Goal: Task Accomplishment & Management: Manage account settings

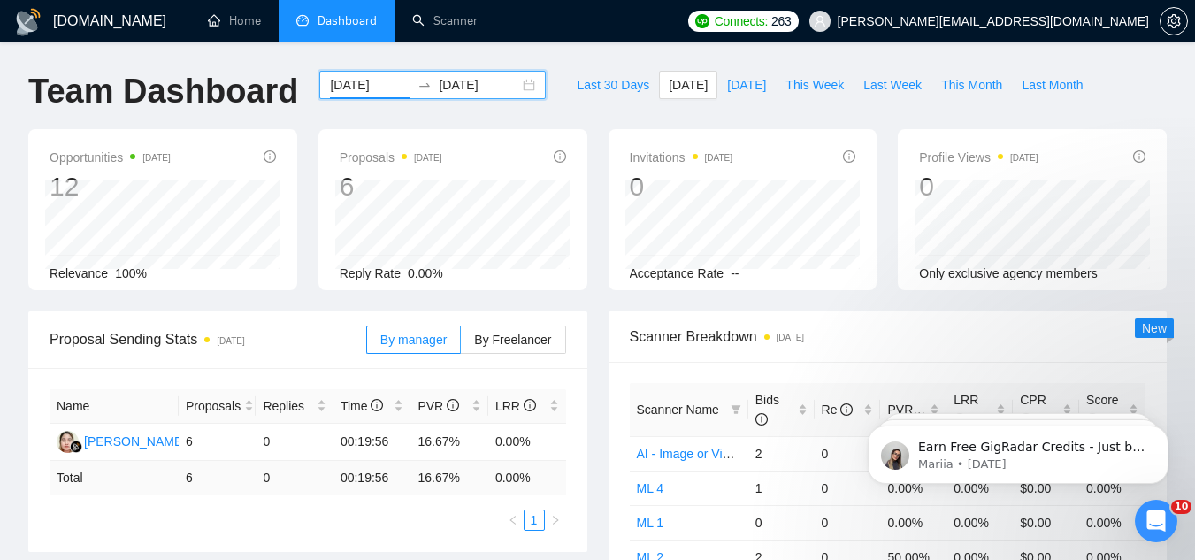
click at [366, 86] on input "2025-09-05" at bounding box center [370, 84] width 81 height 19
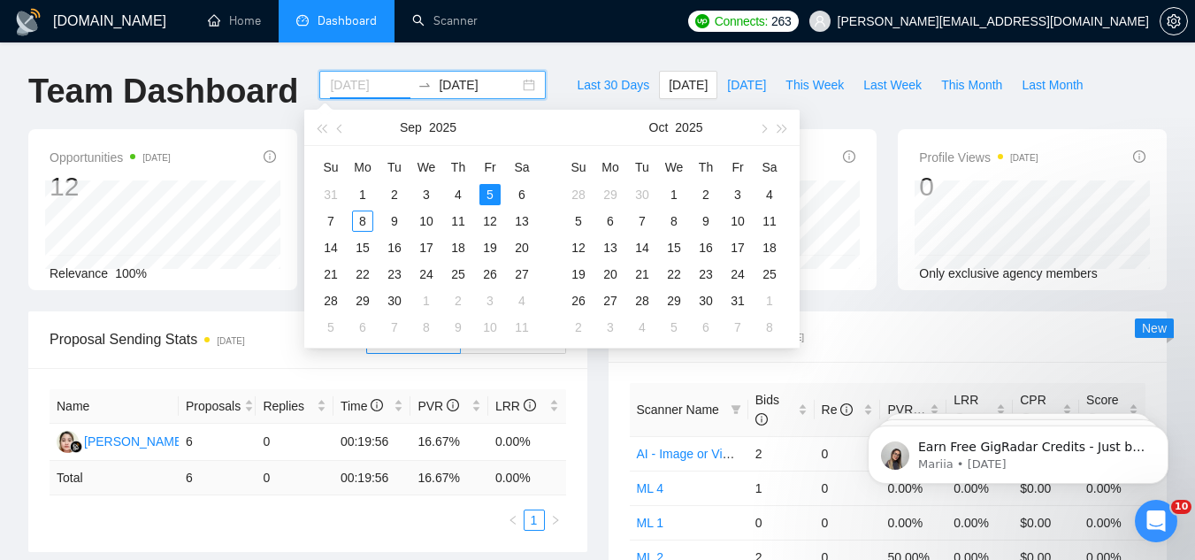
click at [483, 196] on div "5" at bounding box center [489, 194] width 21 height 21
type input "[DATE]"
click at [371, 220] on div "8" at bounding box center [362, 221] width 21 height 21
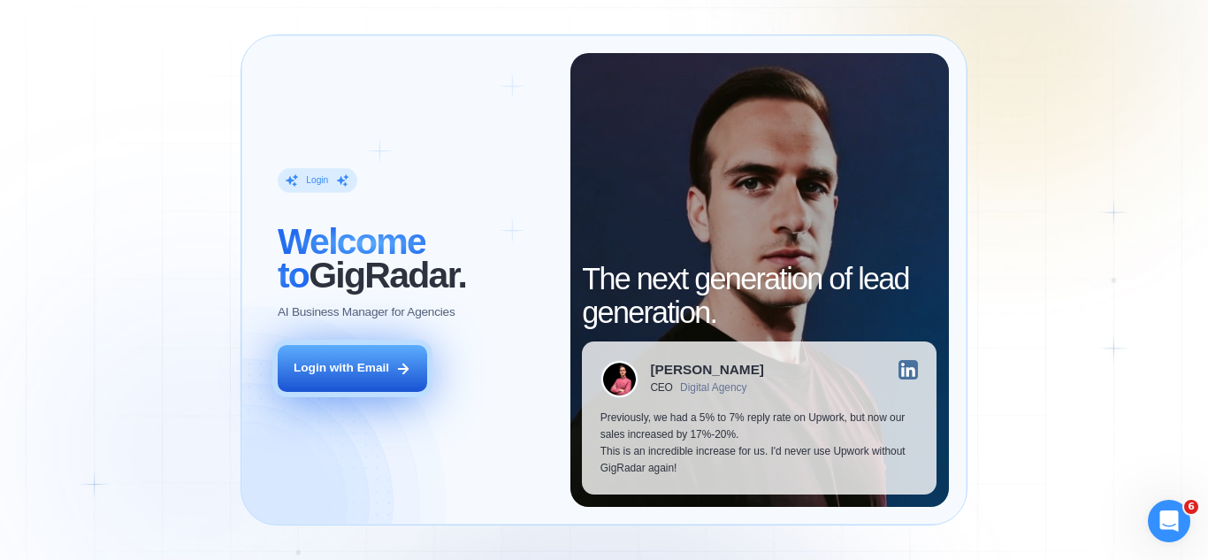
click at [350, 390] on button "Login with Email" at bounding box center [353, 368] width 150 height 47
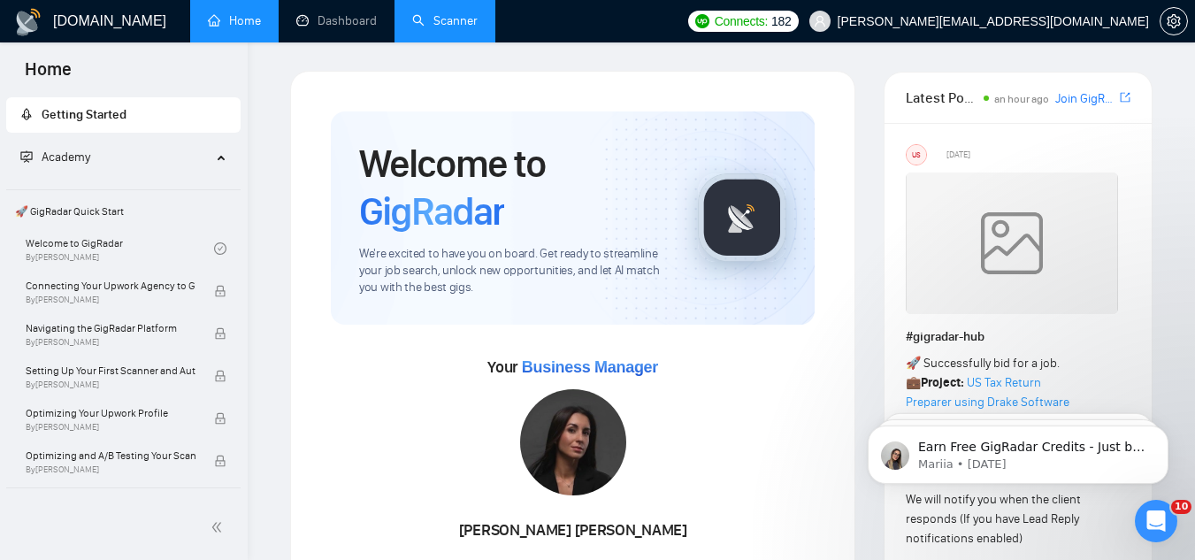
click at [419, 28] on link "Scanner" at bounding box center [444, 20] width 65 height 15
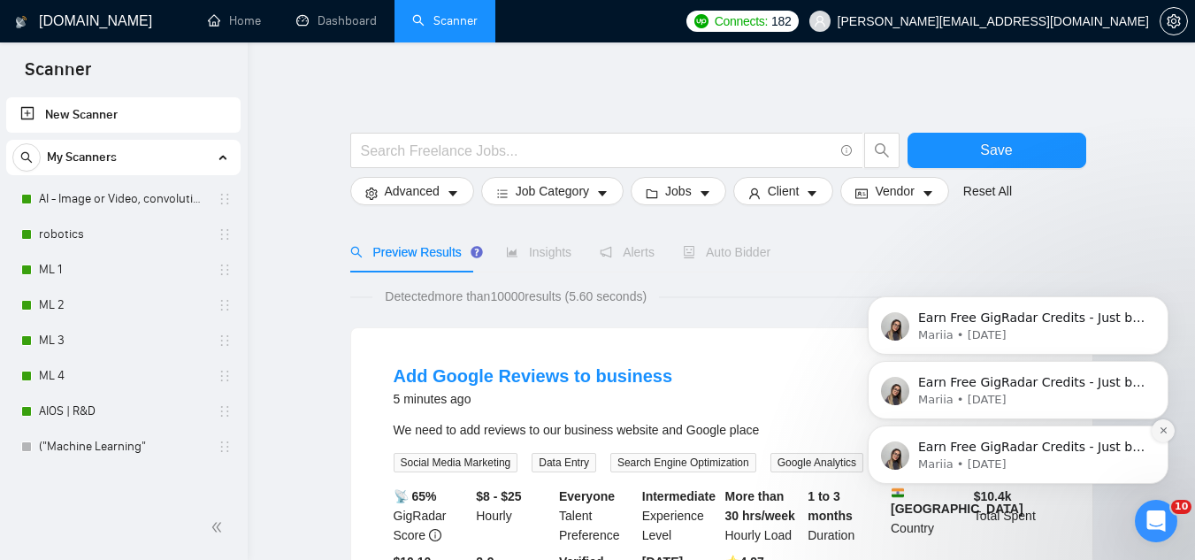
click at [1168, 438] on button "Dismiss notification" at bounding box center [1163, 430] width 23 height 23
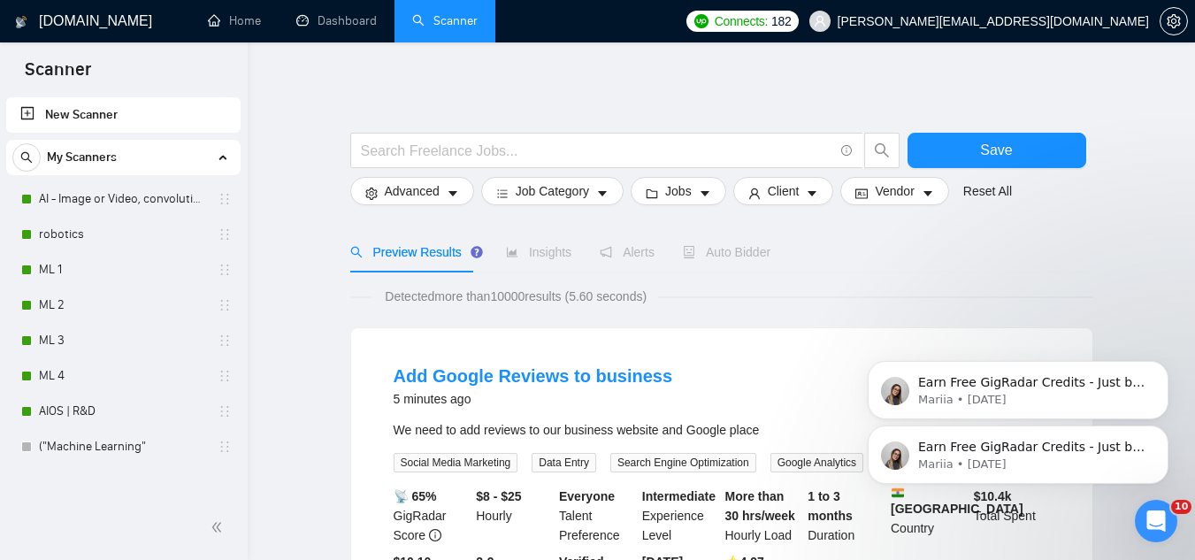
click at [1168, 438] on button "Dismiss notification" at bounding box center [1164, 431] width 19 height 19
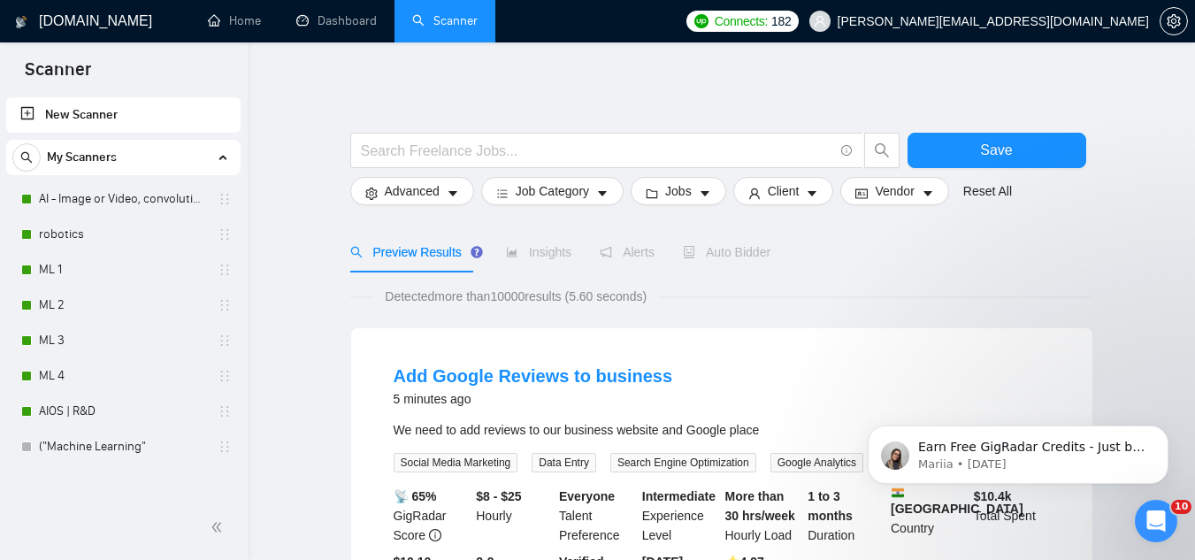
click at [1168, 438] on button "Dismiss notification" at bounding box center [1164, 431] width 19 height 19
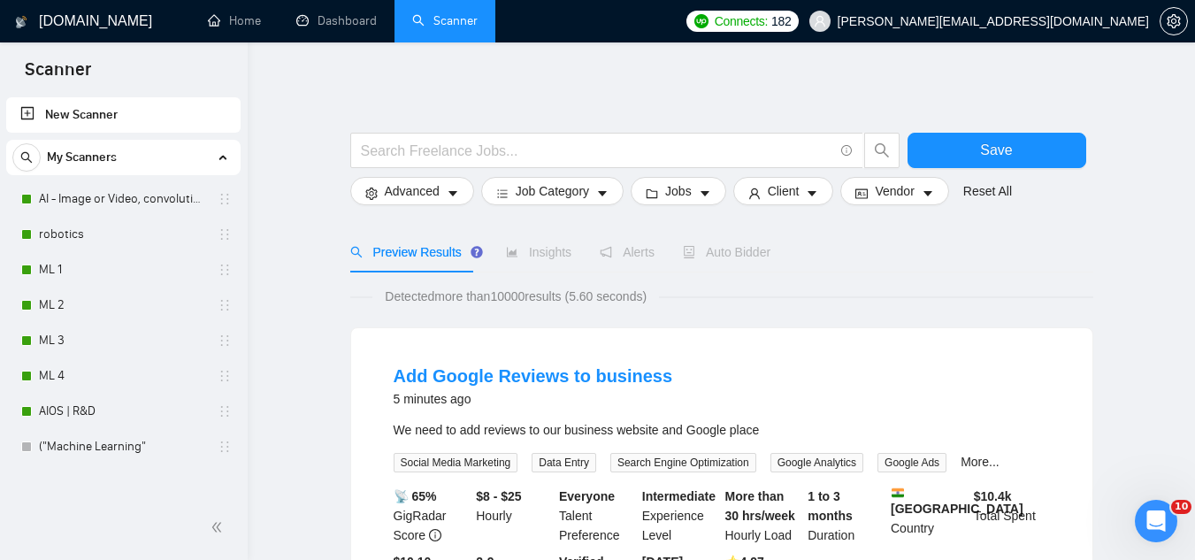
click at [338, 19] on link "Dashboard" at bounding box center [336, 20] width 81 height 15
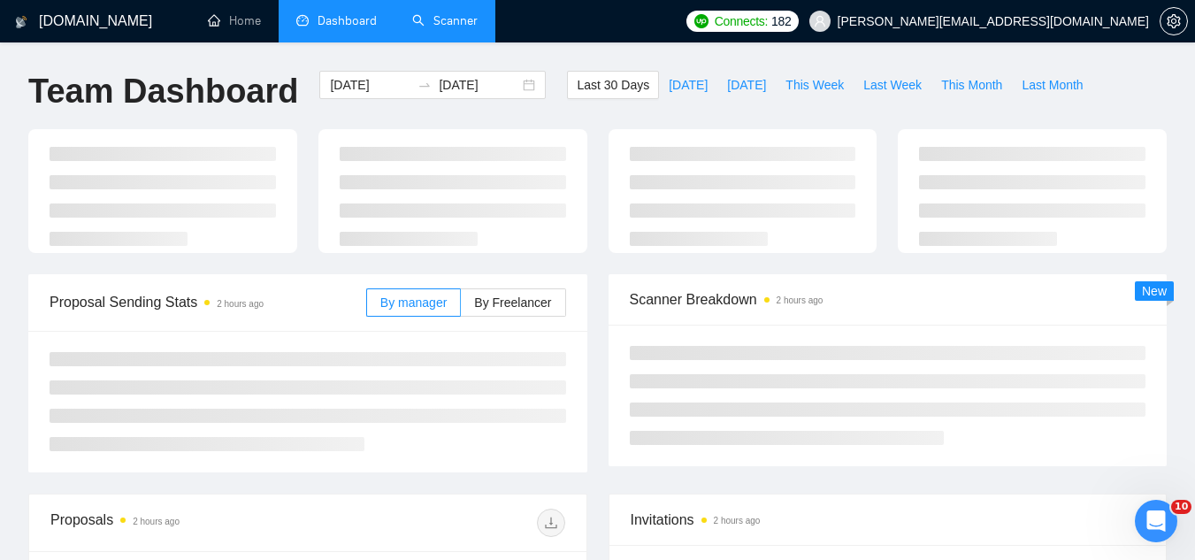
click at [456, 13] on link "Scanner" at bounding box center [444, 20] width 65 height 15
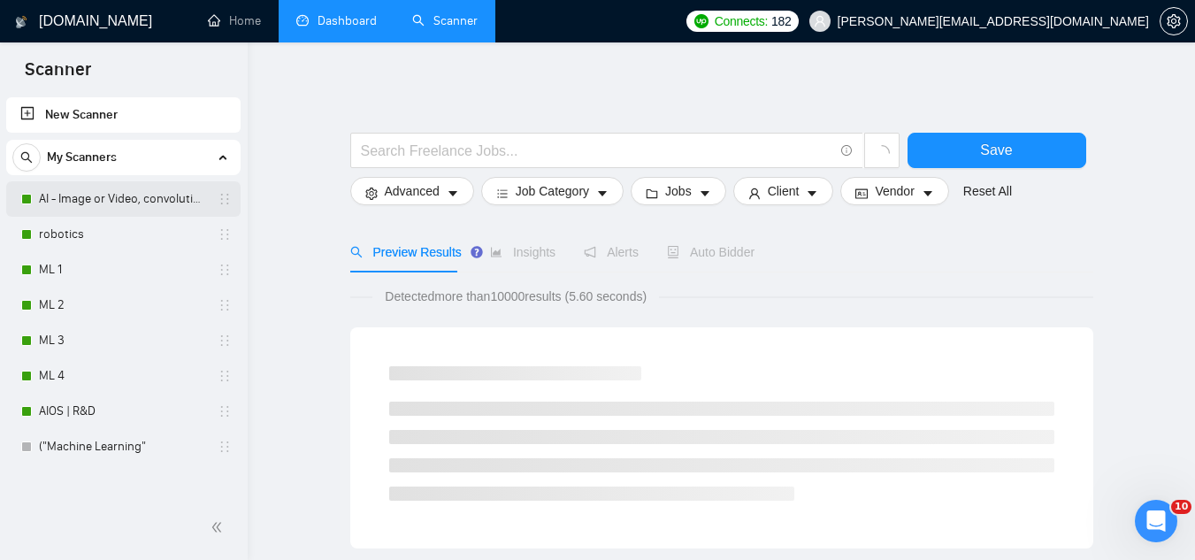
click at [53, 207] on link "AI - Image or Video, convolutional" at bounding box center [123, 198] width 168 height 35
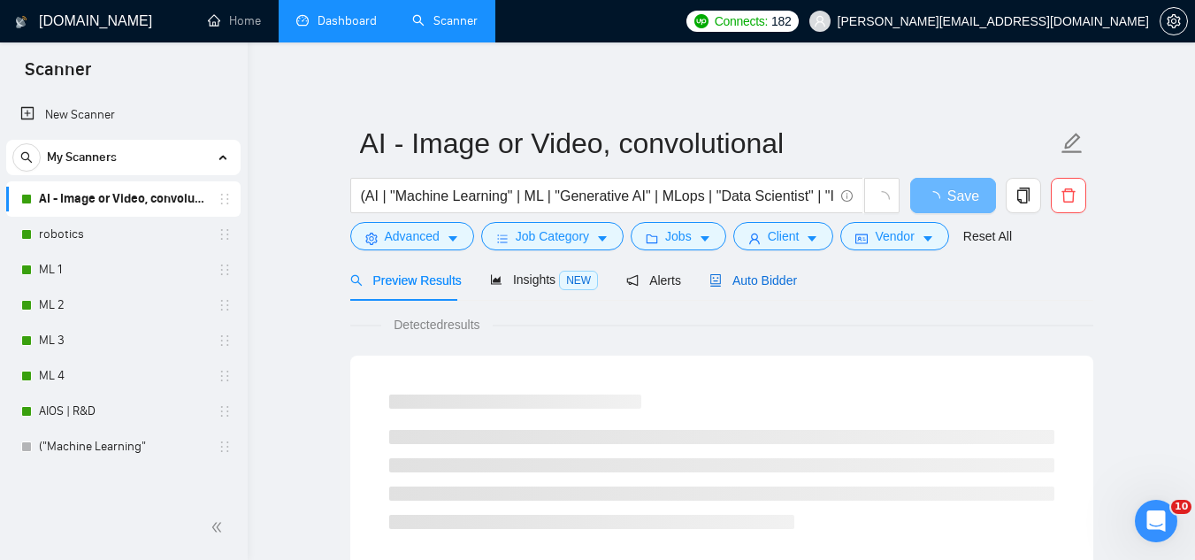
click at [725, 277] on span "Auto Bidder" at bounding box center [754, 280] width 88 height 14
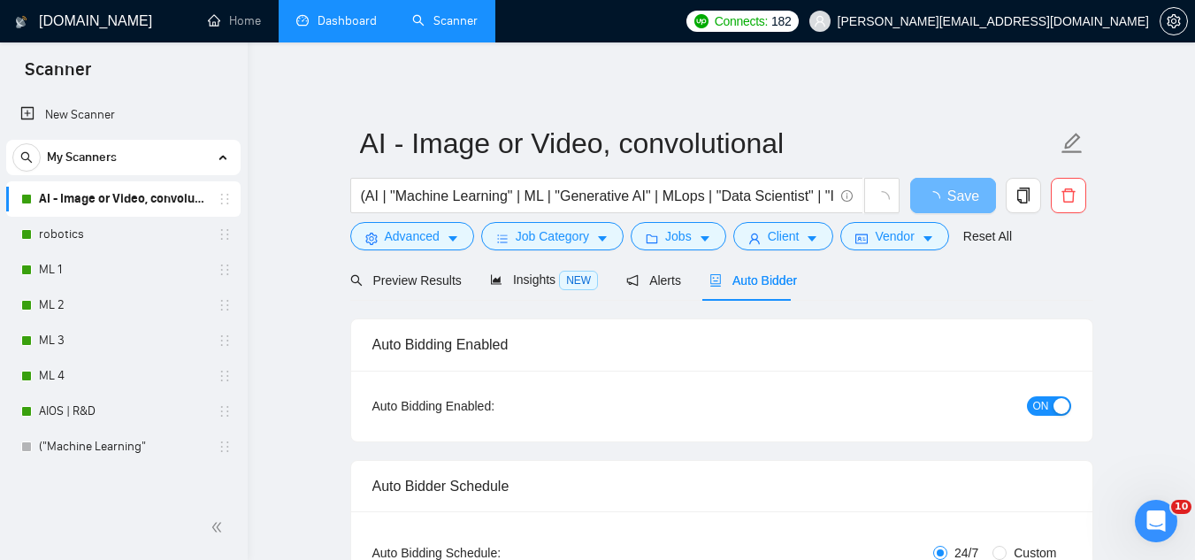
checkbox input "true"
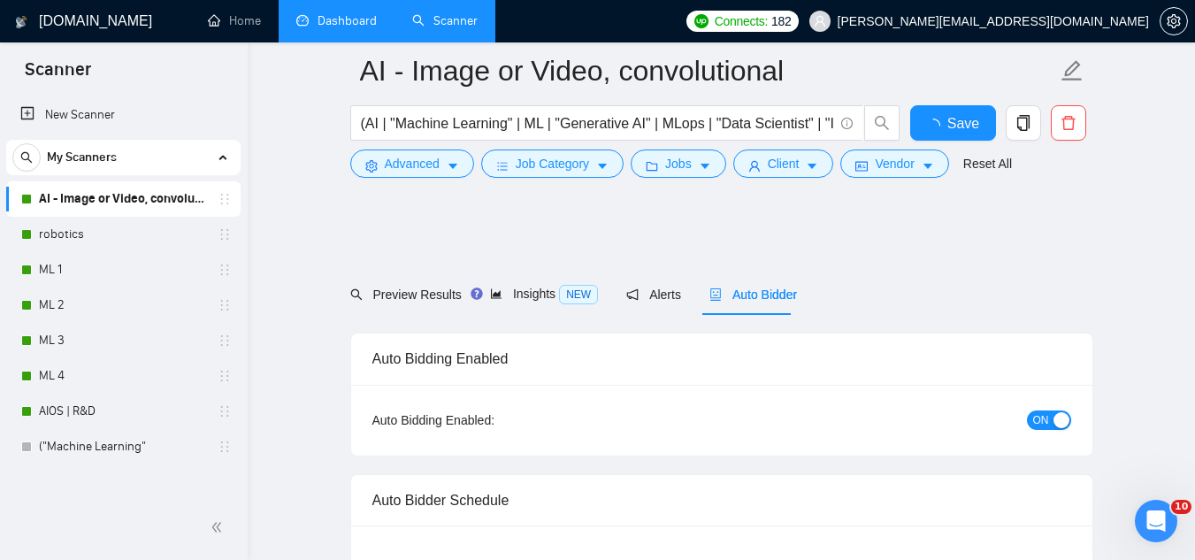
scroll to position [119, 0]
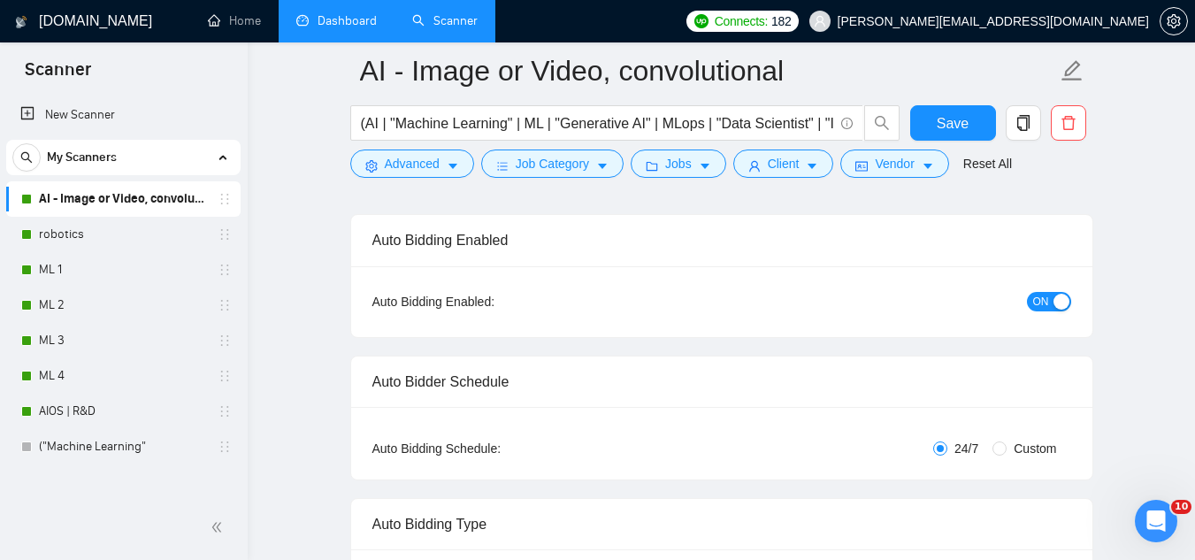
click at [1039, 301] on span "ON" at bounding box center [1041, 301] width 16 height 19
click at [932, 126] on button "Save" at bounding box center [953, 122] width 86 height 35
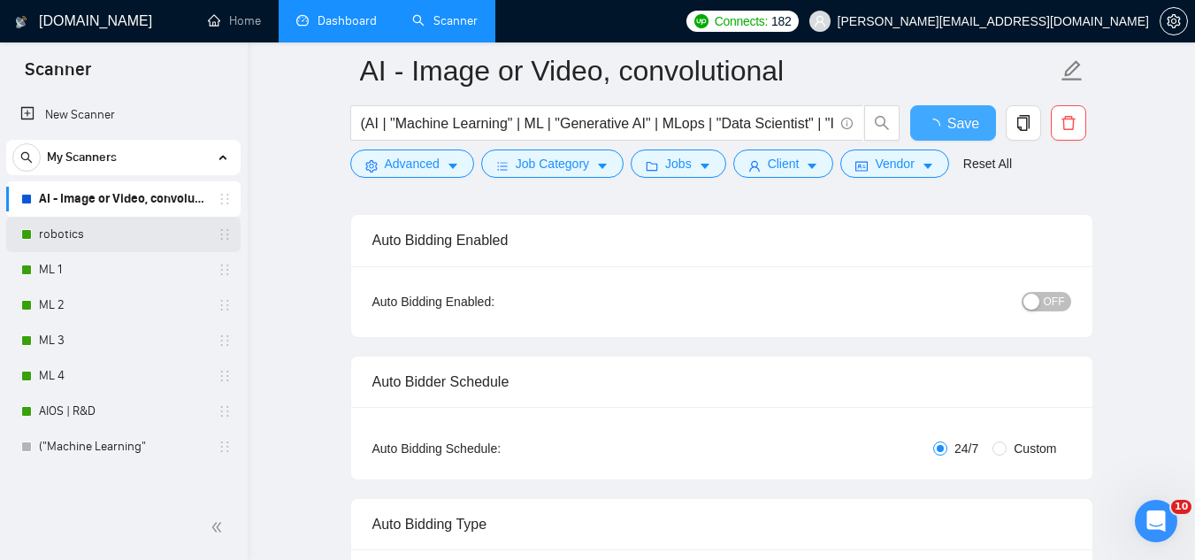
checkbox input "true"
click at [128, 236] on link "robotics" at bounding box center [123, 234] width 168 height 35
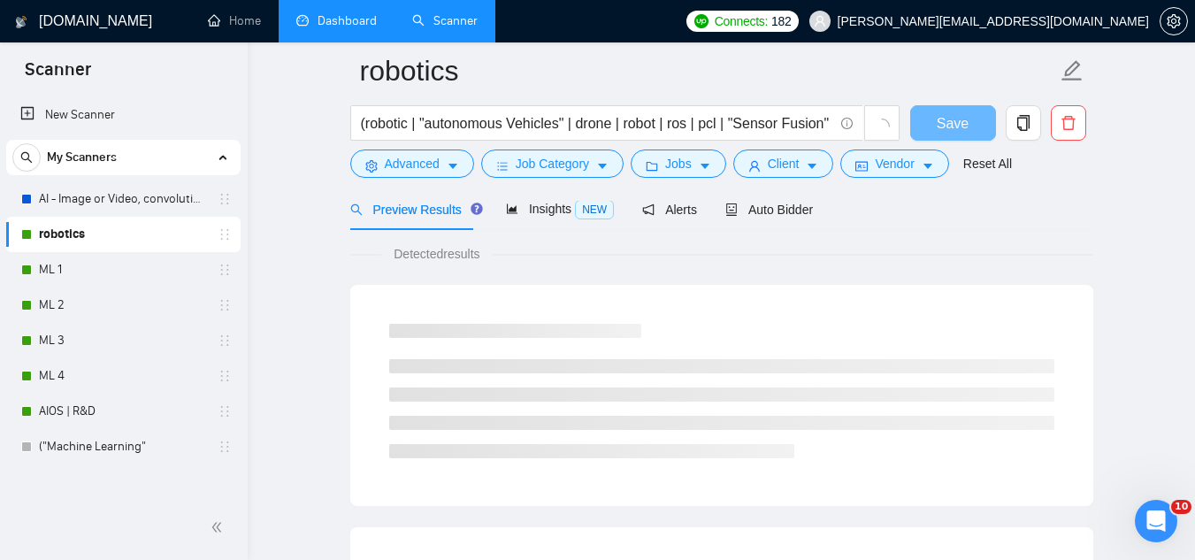
scroll to position [119, 0]
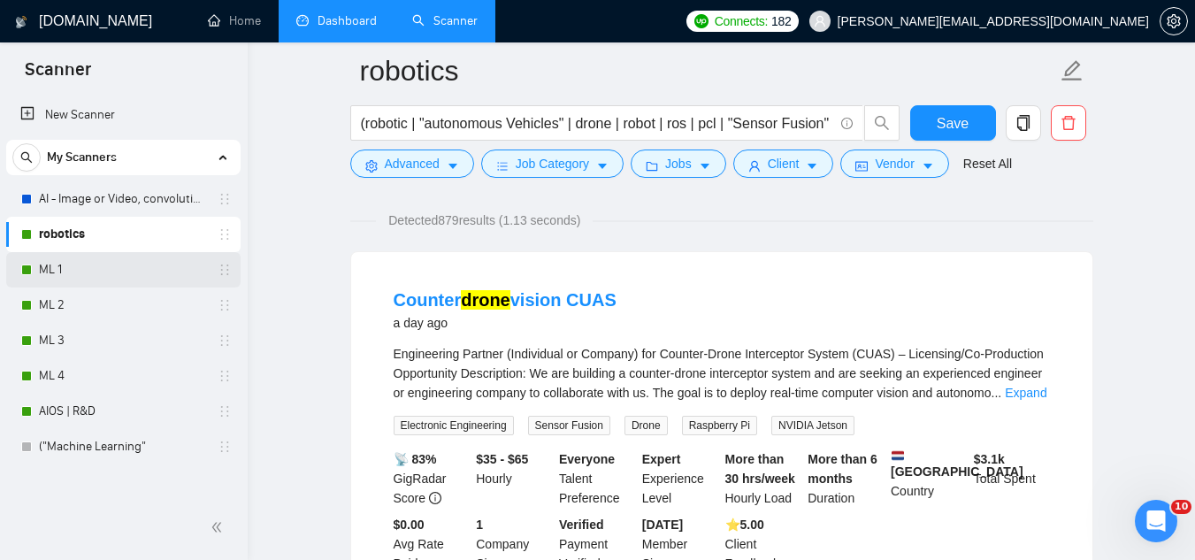
click at [122, 268] on link "ML 1" at bounding box center [123, 269] width 168 height 35
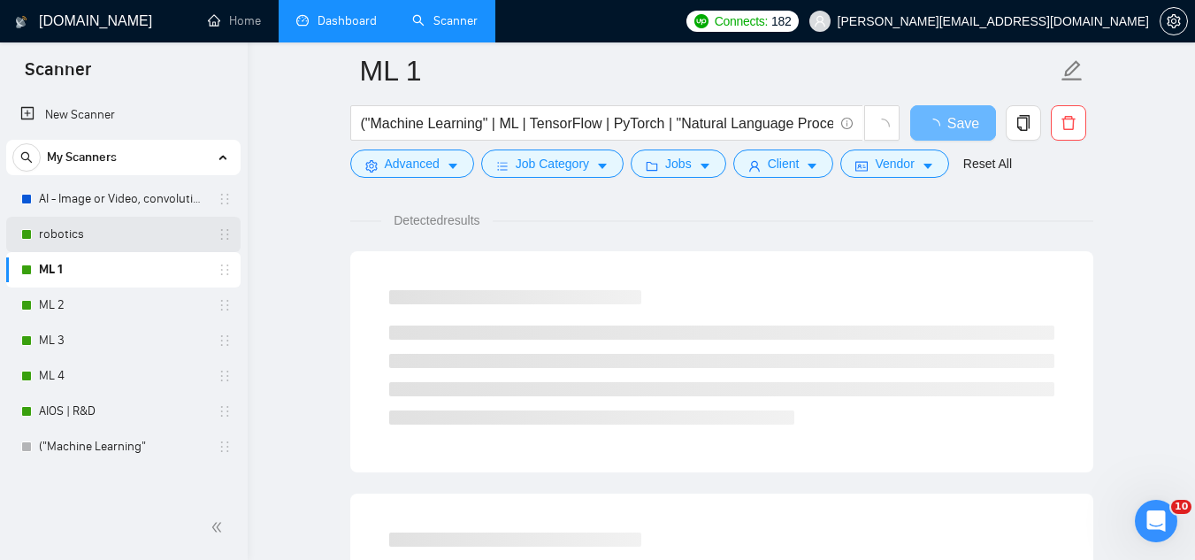
click at [129, 226] on link "robotics" at bounding box center [123, 234] width 168 height 35
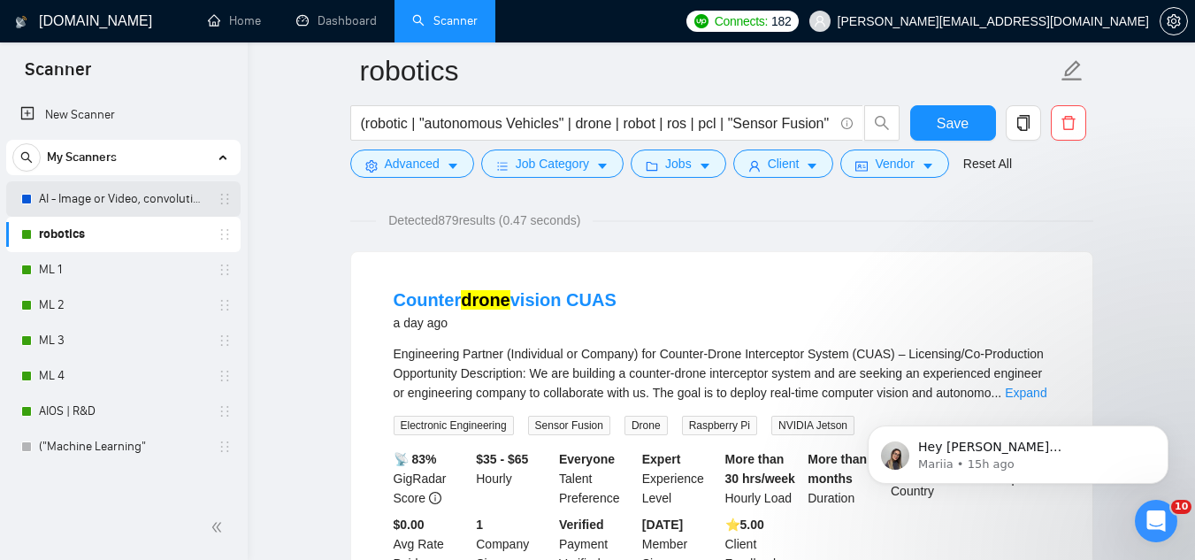
click at [143, 197] on link "AI - Image or Video, convolutional" at bounding box center [123, 198] width 168 height 35
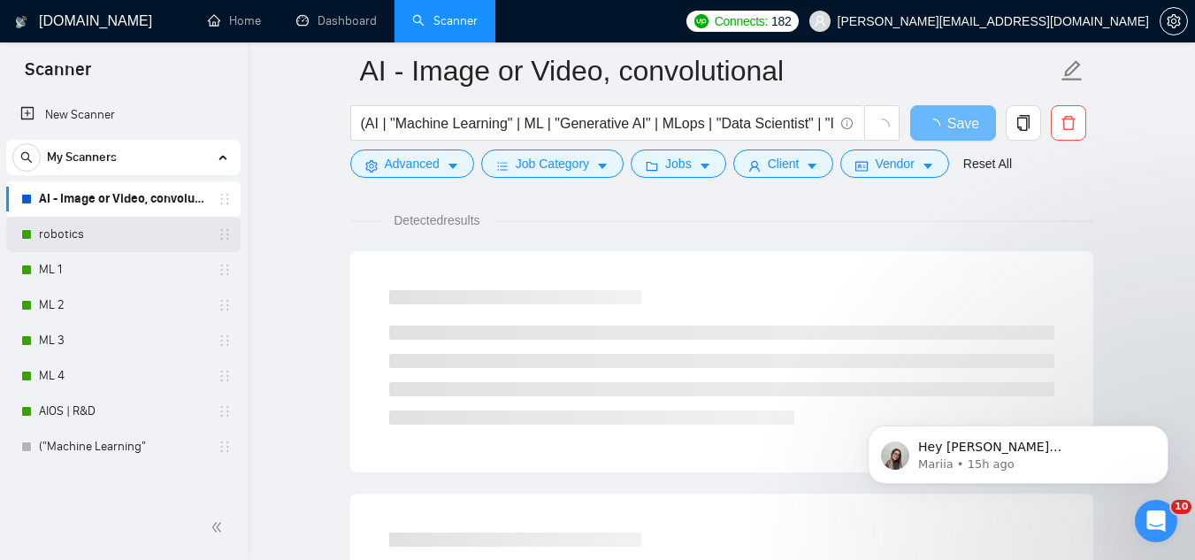
click at [117, 236] on link "robotics" at bounding box center [123, 234] width 168 height 35
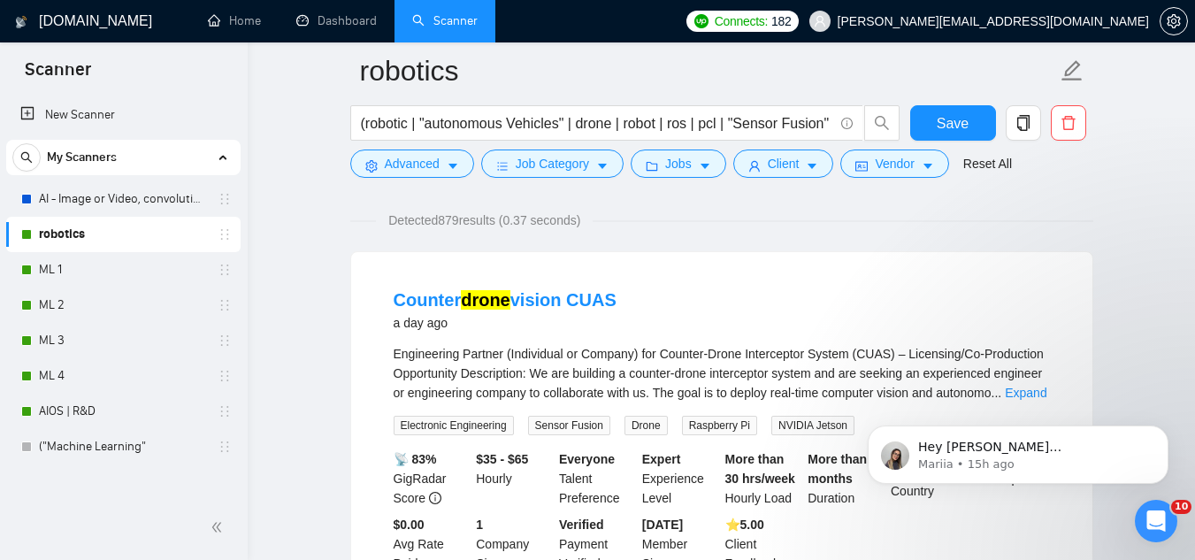
click at [80, 247] on link "robotics" at bounding box center [123, 234] width 168 height 35
click at [85, 257] on link "ML 1" at bounding box center [123, 269] width 168 height 35
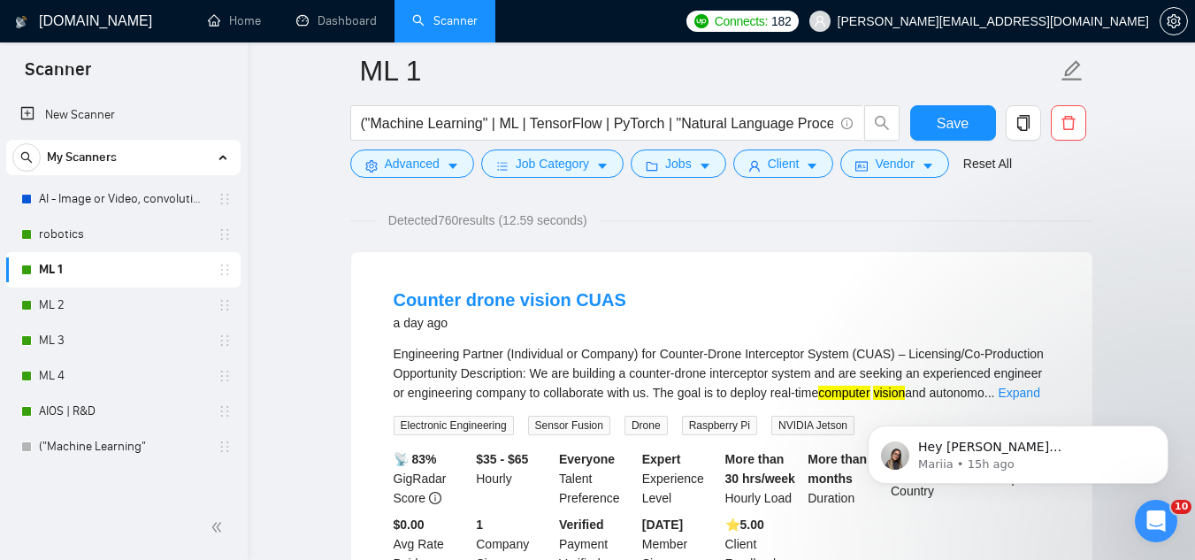
click at [88, 19] on h1 "[DOMAIN_NAME]" at bounding box center [95, 21] width 113 height 42
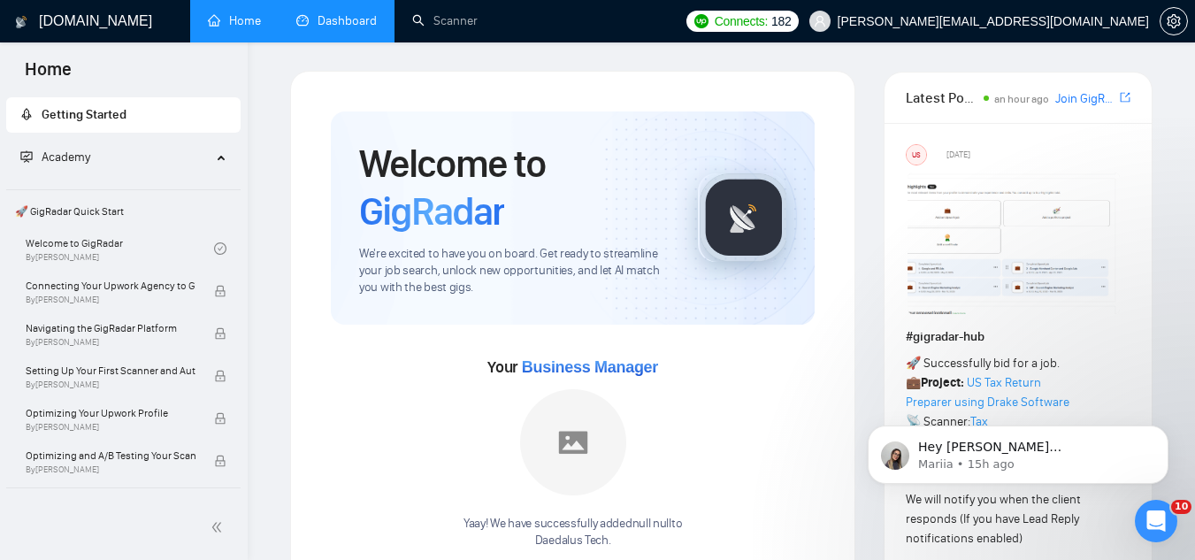
click at [339, 28] on link "Dashboard" at bounding box center [336, 20] width 81 height 15
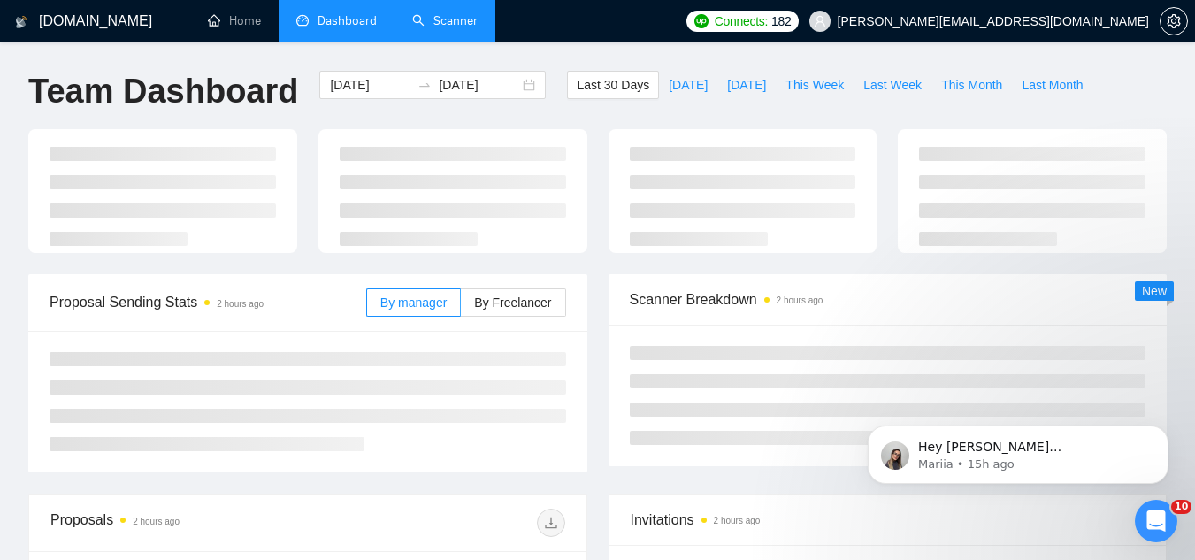
click at [443, 26] on link "Scanner" at bounding box center [444, 20] width 65 height 15
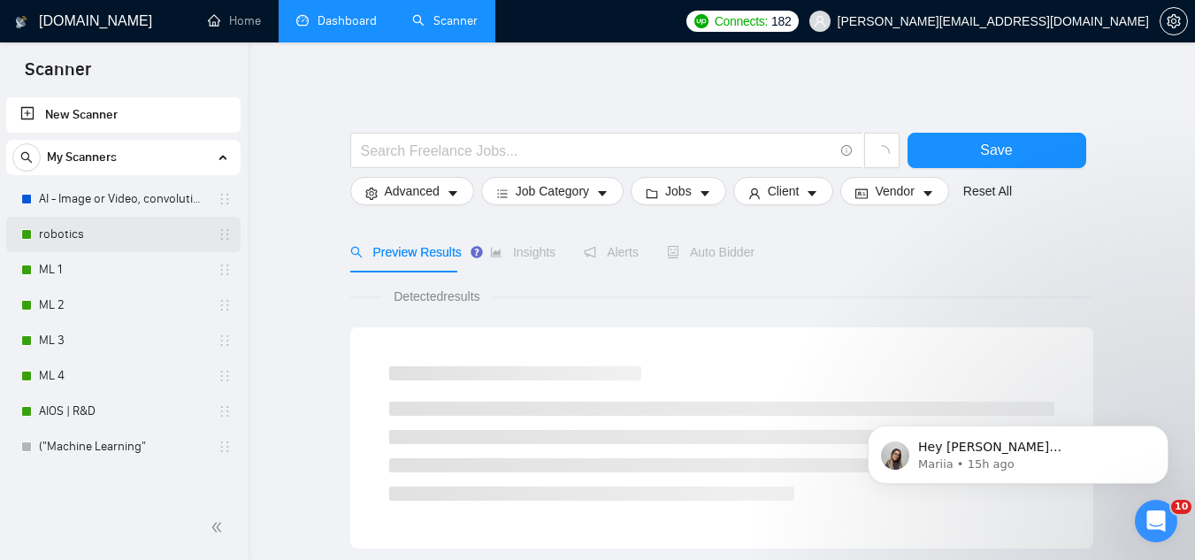
click at [94, 229] on link "robotics" at bounding box center [123, 234] width 168 height 35
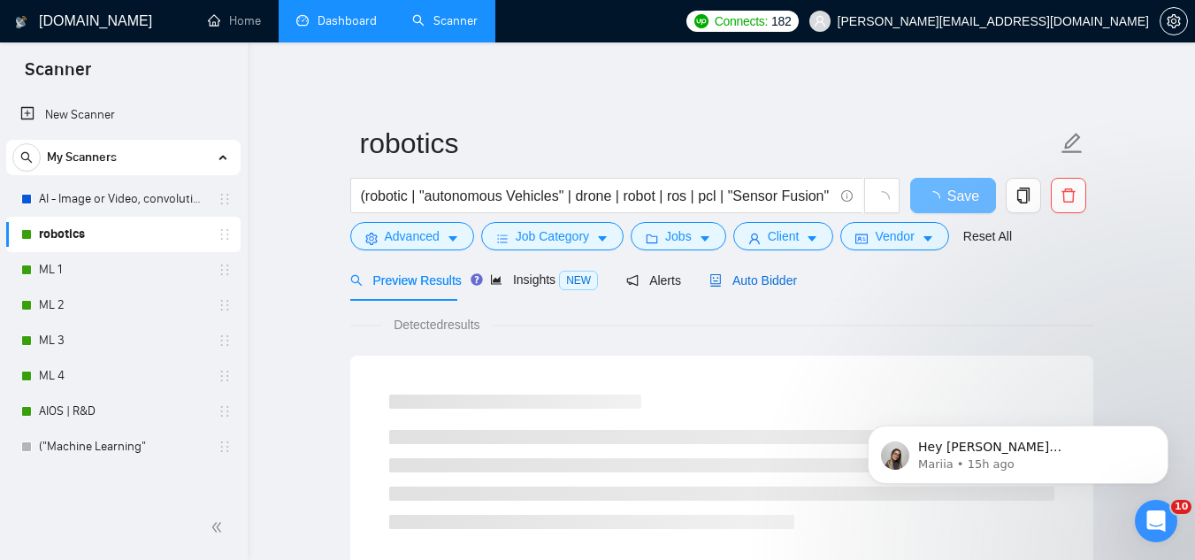
click at [760, 288] on span "Auto Bidder" at bounding box center [754, 280] width 88 height 14
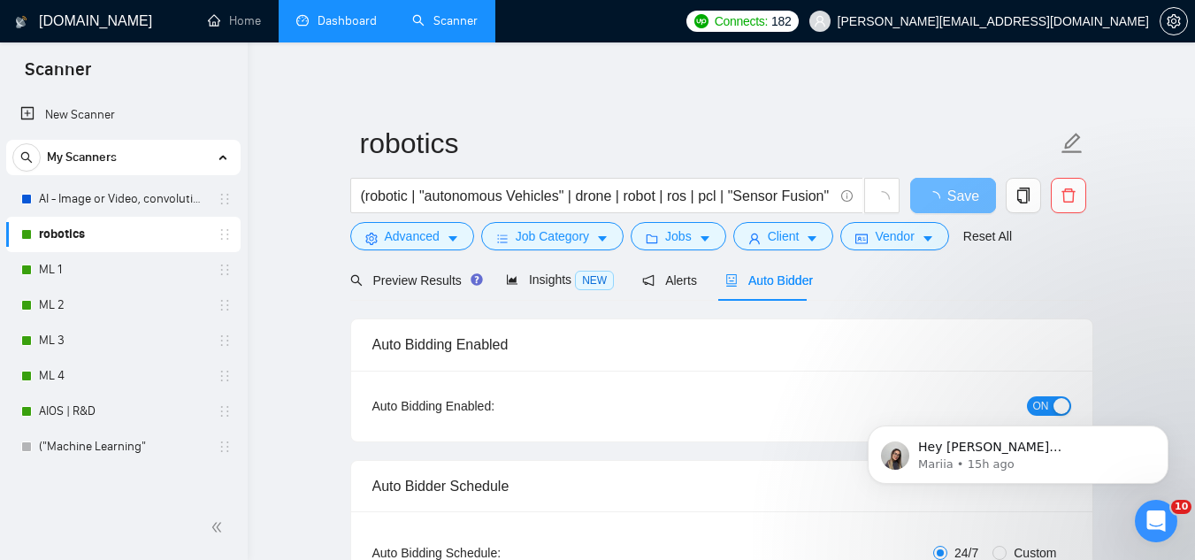
click at [1037, 400] on div "Hey [PERSON_NAME][EMAIL_ADDRESS][PERSON_NAME], Looks like your Upwork agency dt…" at bounding box center [1018, 373] width 326 height 221
click at [1160, 433] on icon "Dismiss notification" at bounding box center [1164, 431] width 10 height 10
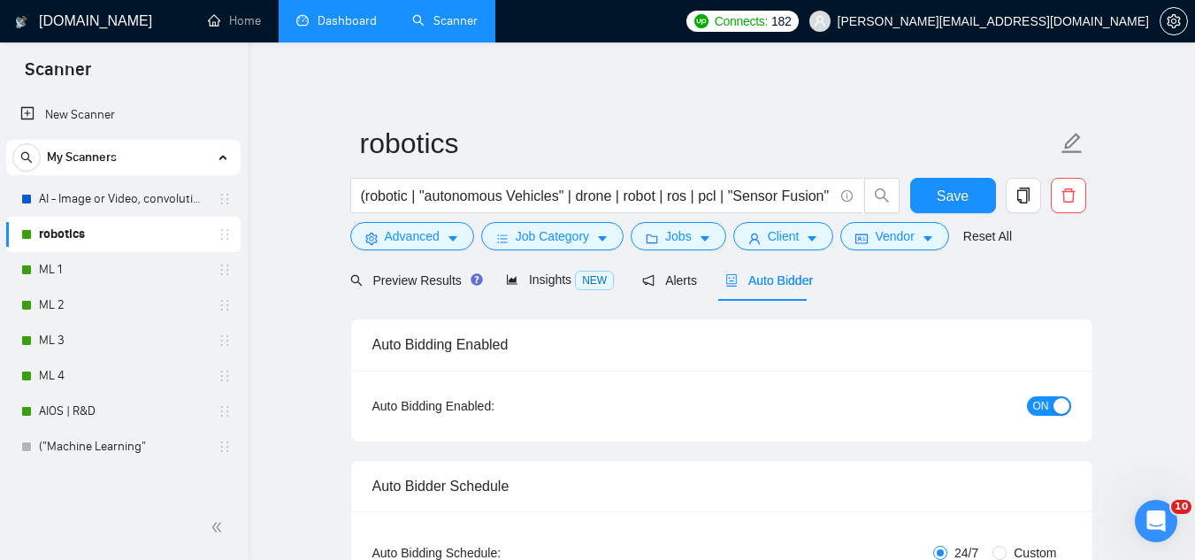
click at [1055, 407] on div "button" at bounding box center [1062, 406] width 16 height 16
click at [957, 189] on span "Save" at bounding box center [953, 196] width 32 height 22
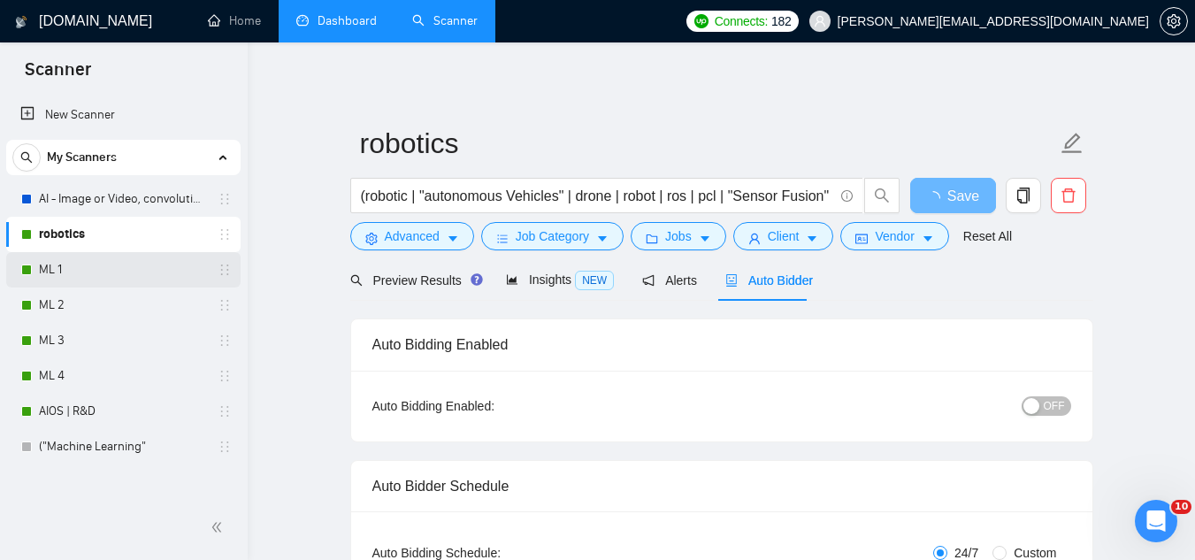
click at [113, 270] on link "ML 1" at bounding box center [123, 269] width 168 height 35
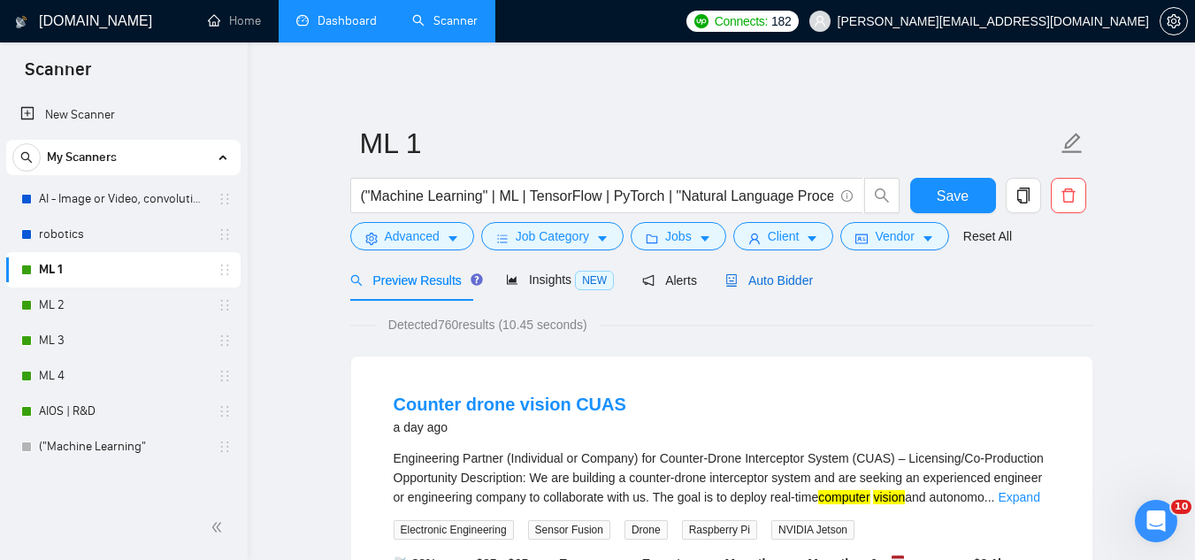
click at [777, 281] on span "Auto Bidder" at bounding box center [769, 280] width 88 height 14
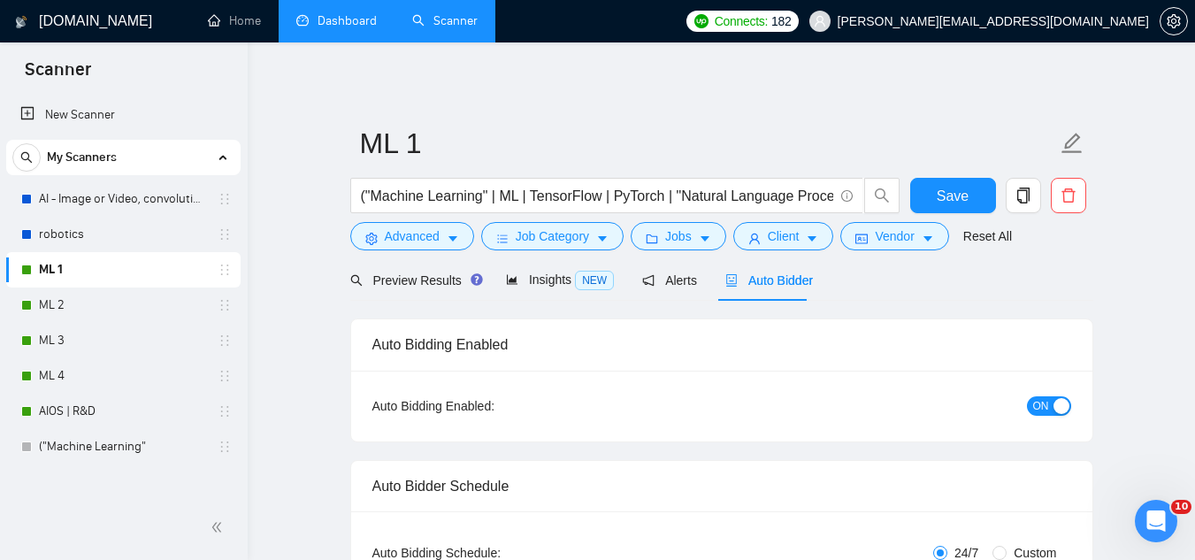
click at [1041, 410] on span "ON" at bounding box center [1041, 405] width 16 height 19
click at [940, 199] on span "Save" at bounding box center [953, 196] width 32 height 22
click at [118, 299] on link "ML 2" at bounding box center [123, 305] width 168 height 35
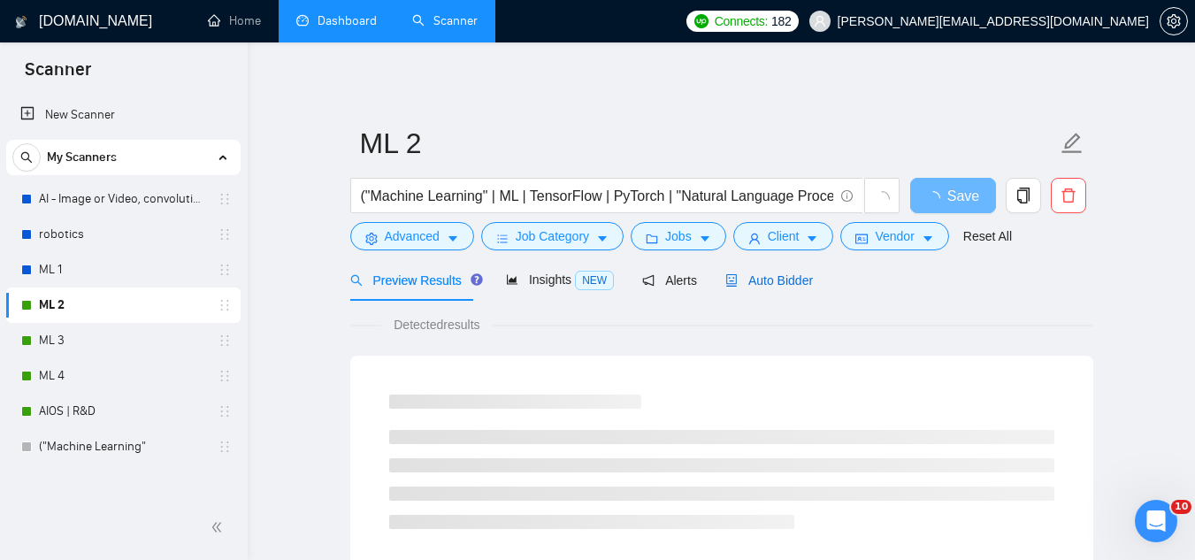
click at [747, 280] on span "Auto Bidder" at bounding box center [769, 280] width 88 height 14
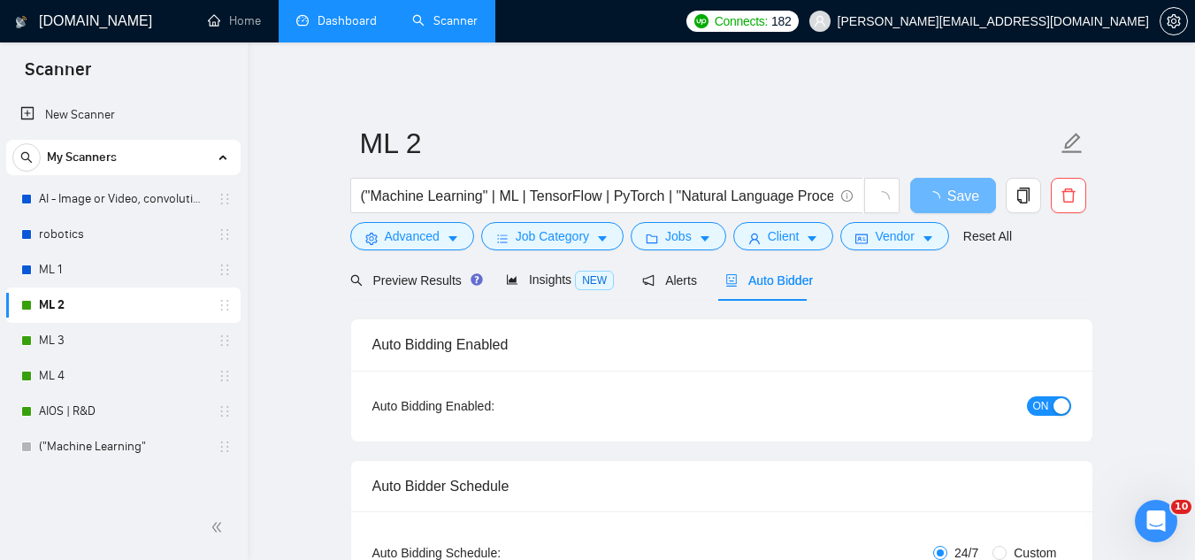
checkbox input "true"
click at [1040, 399] on span "ON" at bounding box center [1041, 405] width 16 height 19
click at [954, 203] on div "Reset all filters" at bounding box center [982, 203] width 96 height 30
click at [929, 195] on button "Save" at bounding box center [953, 195] width 86 height 35
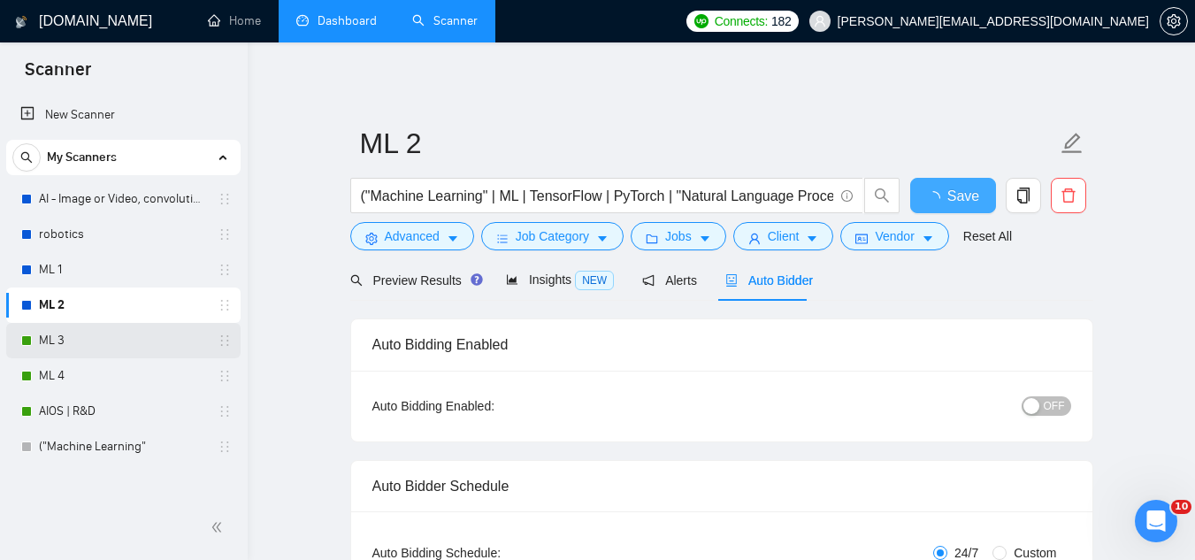
checkbox input "true"
click at [117, 337] on link "ML 3" at bounding box center [123, 340] width 168 height 35
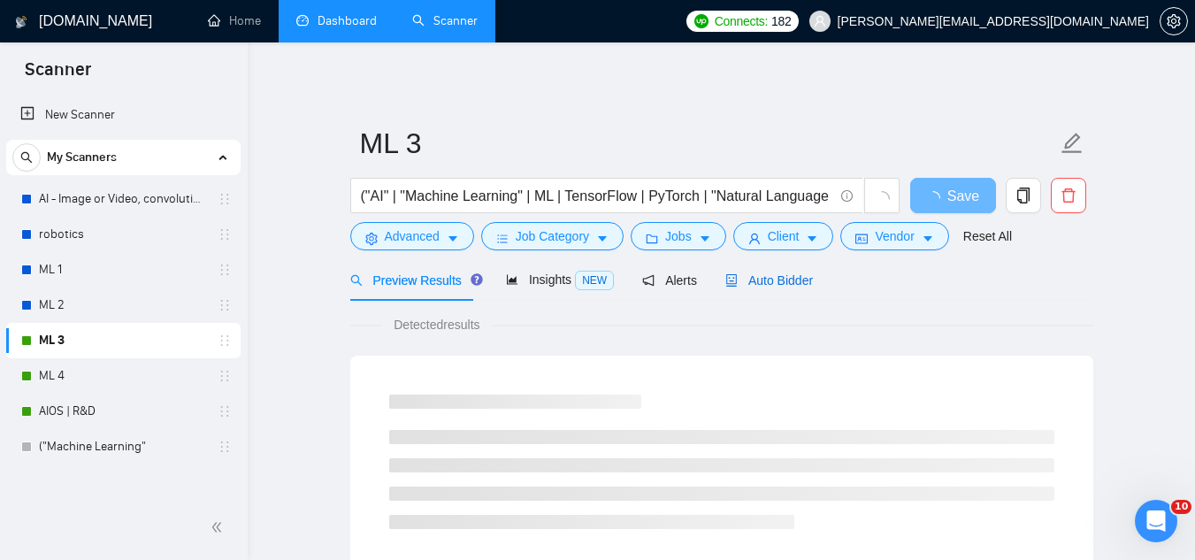
click at [730, 286] on icon "robot" at bounding box center [731, 280] width 12 height 12
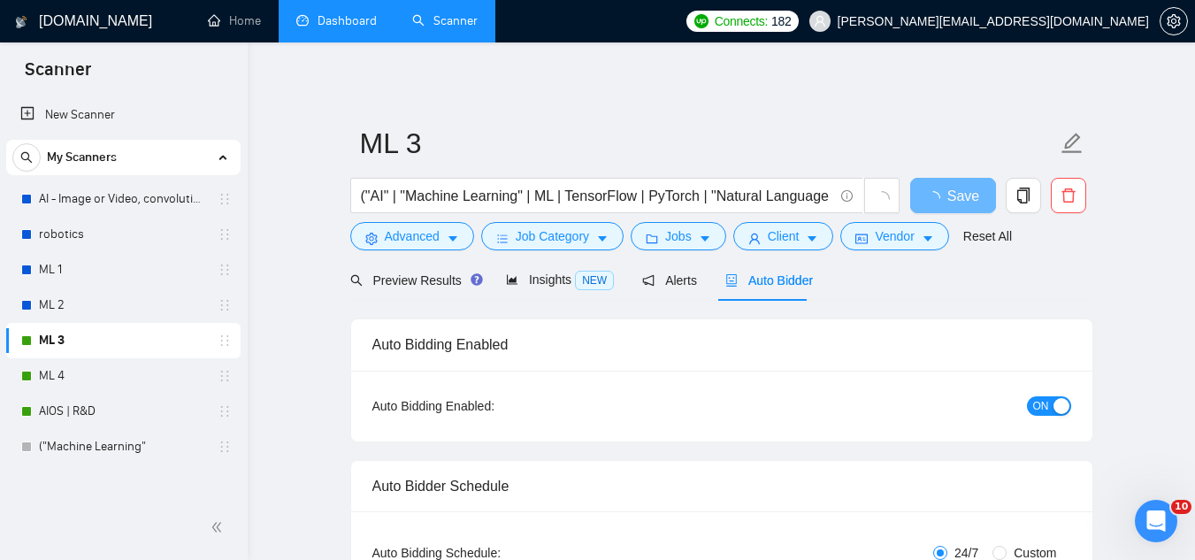
click at [1048, 402] on button "ON" at bounding box center [1049, 405] width 44 height 19
click at [963, 203] on span "Save" at bounding box center [953, 196] width 32 height 22
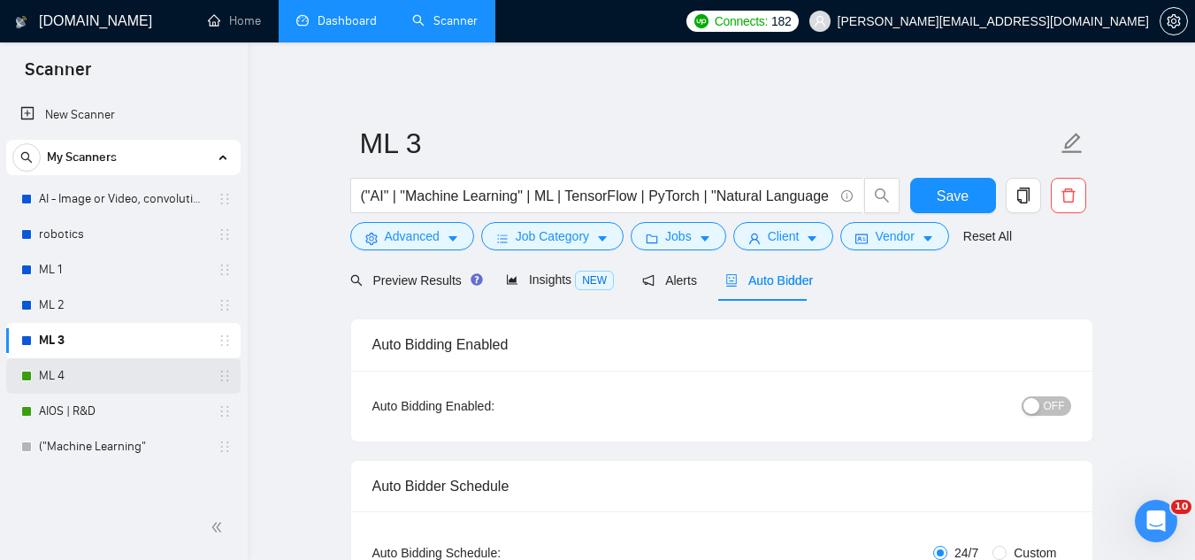
click at [134, 372] on link "ML 4" at bounding box center [123, 375] width 168 height 35
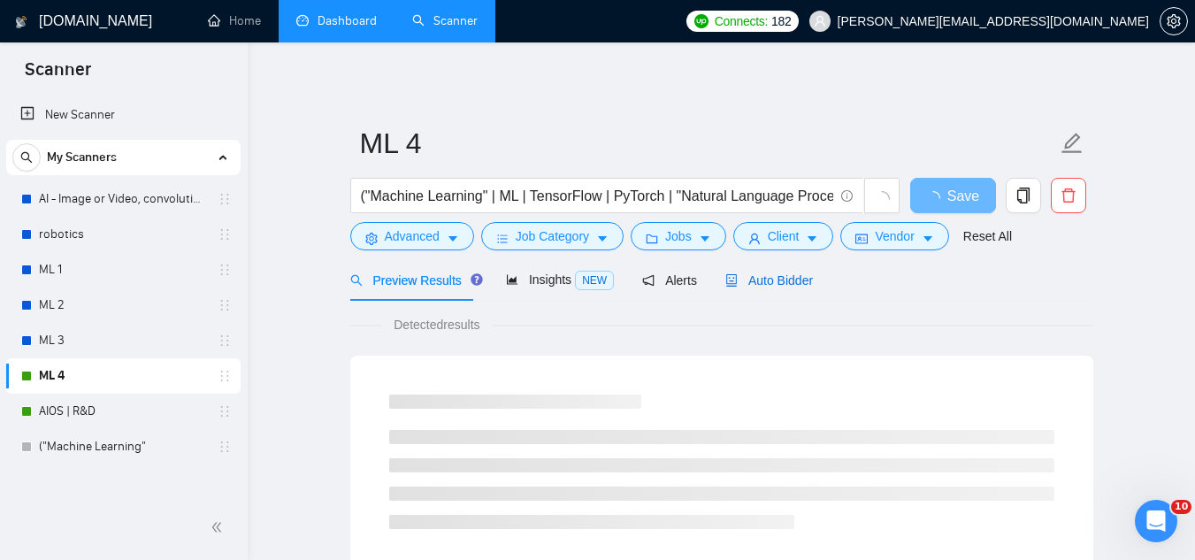
click at [751, 280] on span "Auto Bidder" at bounding box center [769, 280] width 88 height 14
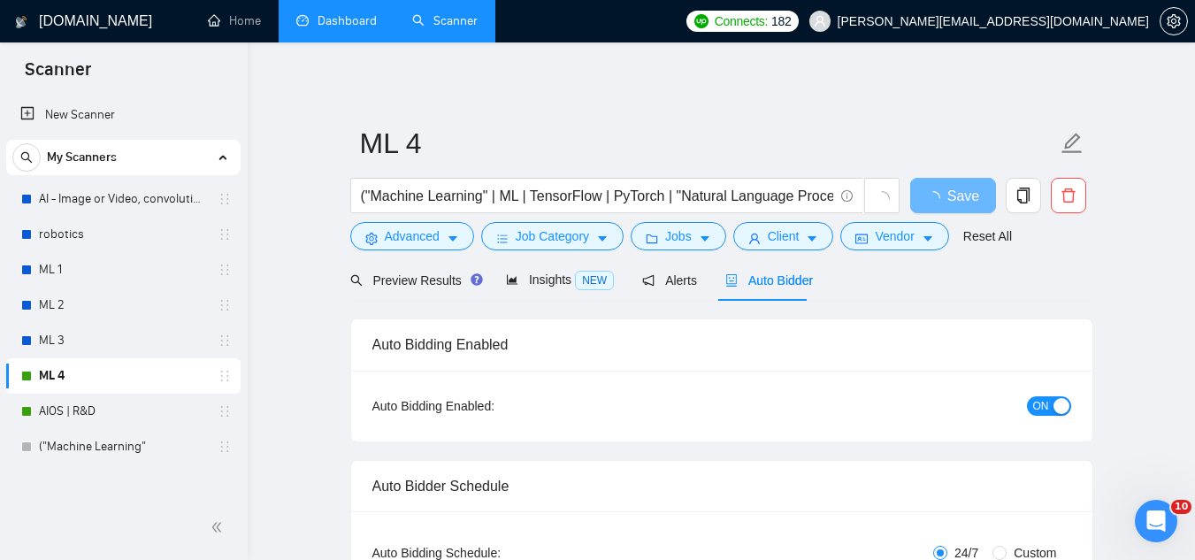
click at [1040, 408] on span "ON" at bounding box center [1041, 405] width 16 height 19
click at [917, 192] on button "Save" at bounding box center [953, 195] width 86 height 35
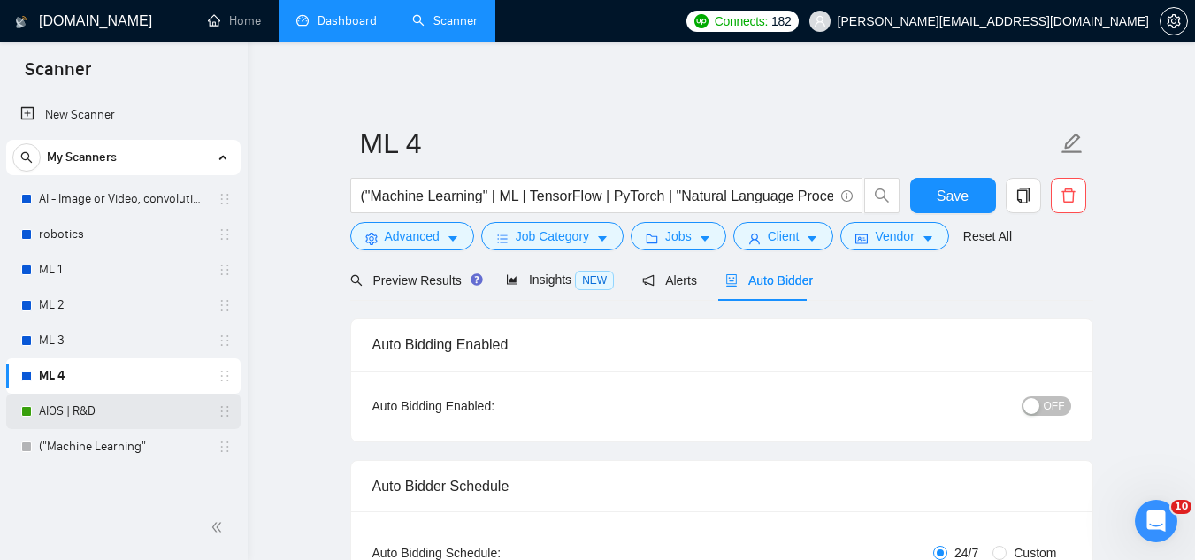
click at [146, 424] on link "AIOS | R&D" at bounding box center [123, 411] width 168 height 35
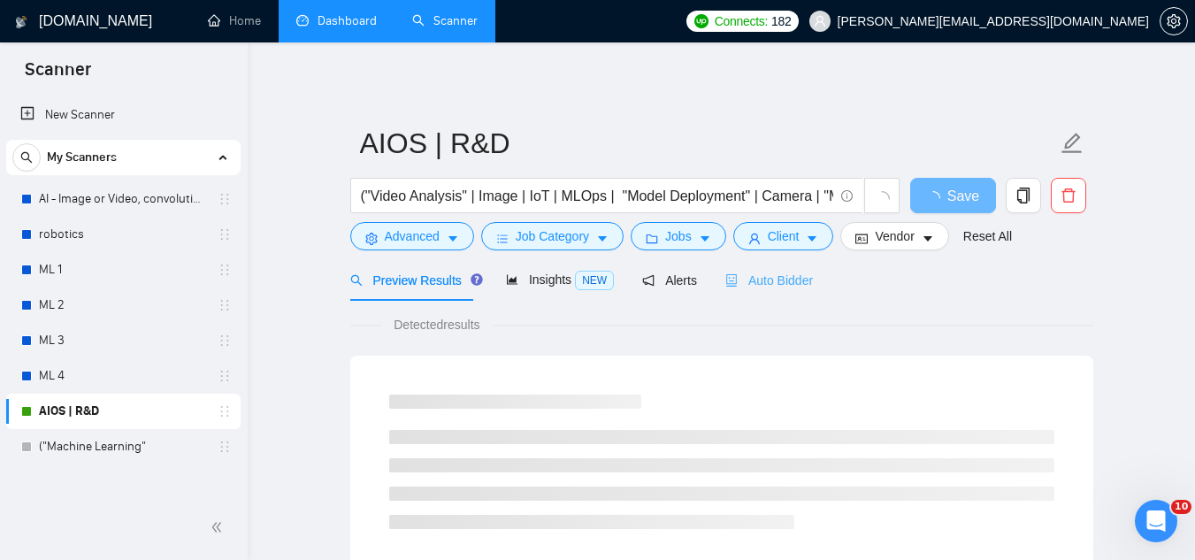
click at [761, 295] on div "Auto Bidder" at bounding box center [769, 280] width 88 height 42
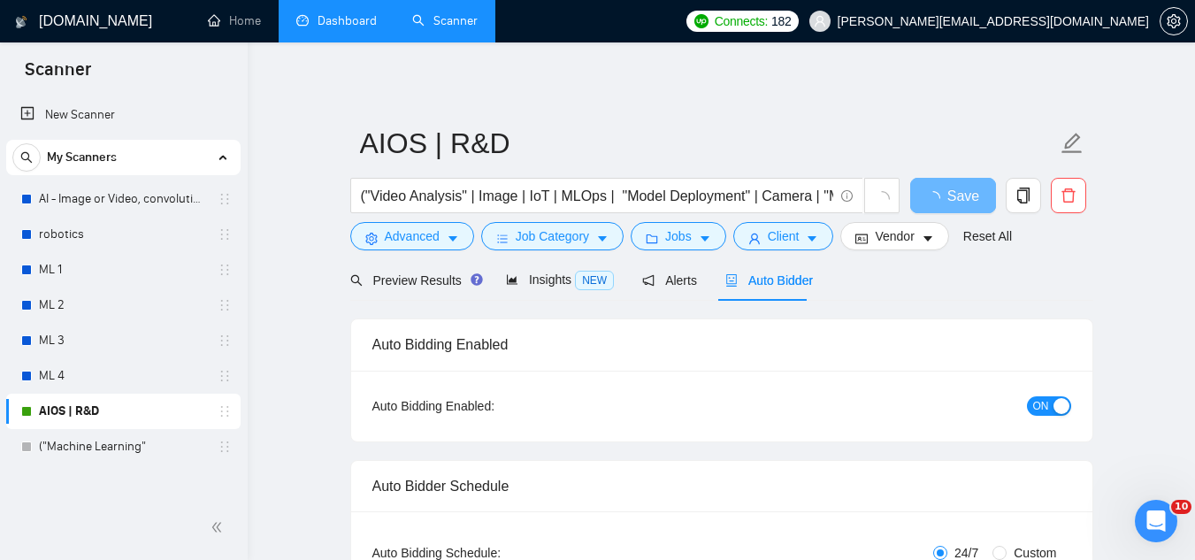
click at [1046, 409] on span "ON" at bounding box center [1041, 405] width 16 height 19
click at [928, 198] on button "Save" at bounding box center [953, 195] width 86 height 35
click at [940, 201] on icon "loading" at bounding box center [933, 198] width 14 height 14
click at [341, 28] on link "Dashboard" at bounding box center [336, 20] width 81 height 15
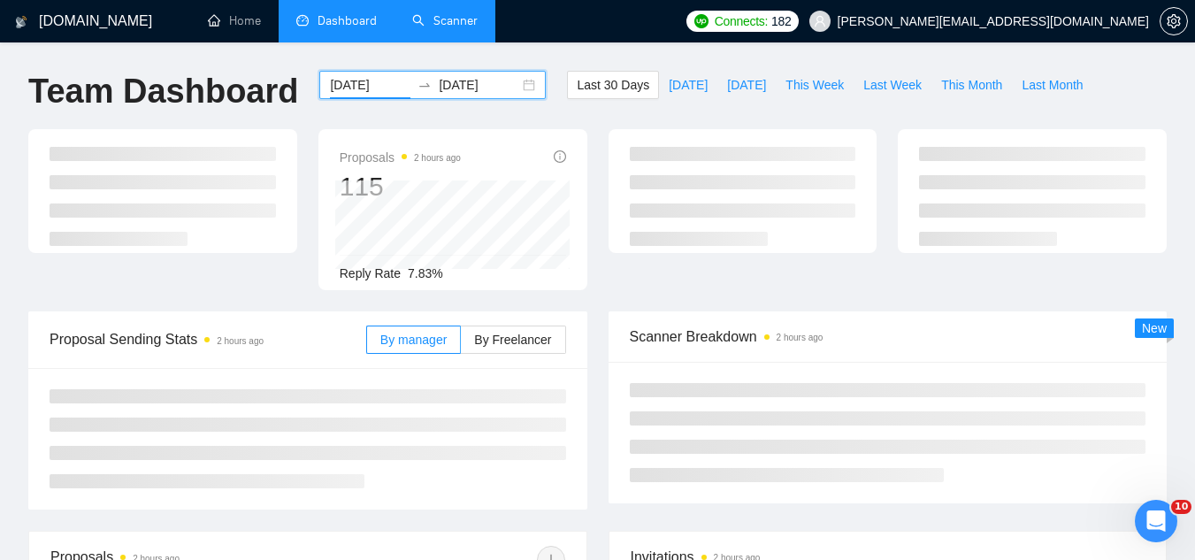
click at [366, 81] on input "[DATE]" at bounding box center [370, 84] width 81 height 19
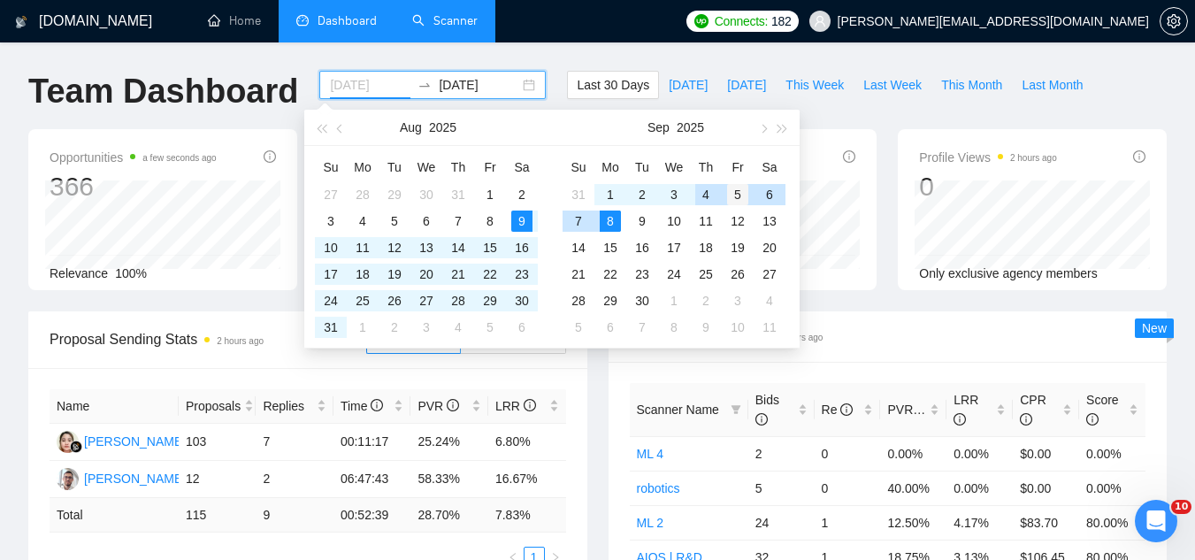
type input "[DATE]"
click at [735, 186] on div "5" at bounding box center [737, 194] width 21 height 21
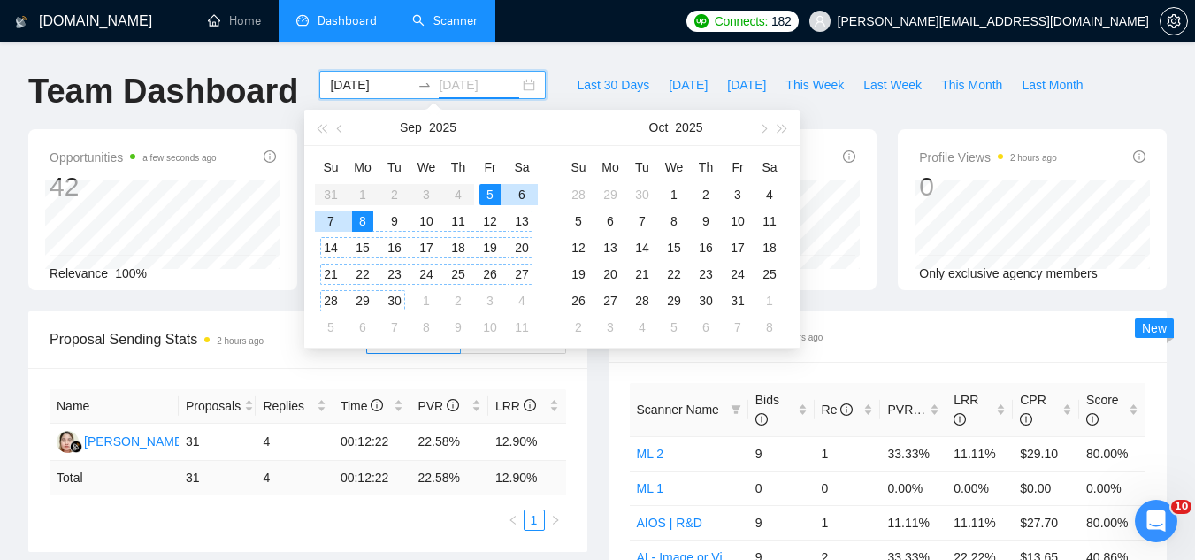
type input "[DATE]"
click at [369, 233] on td "8" at bounding box center [363, 221] width 32 height 27
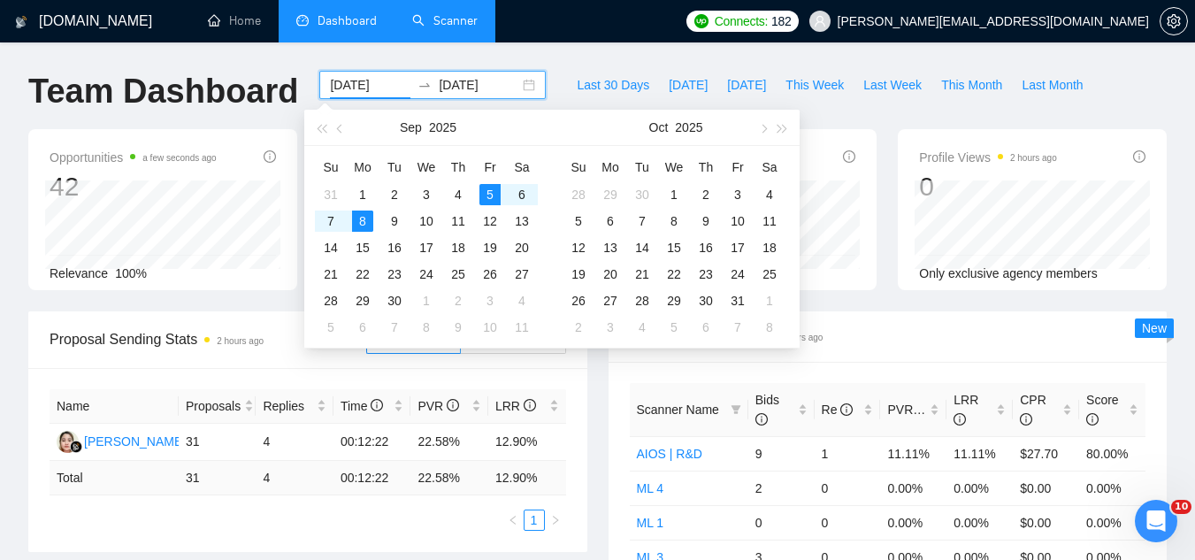
click at [357, 90] on input "[DATE]" at bounding box center [370, 84] width 81 height 19
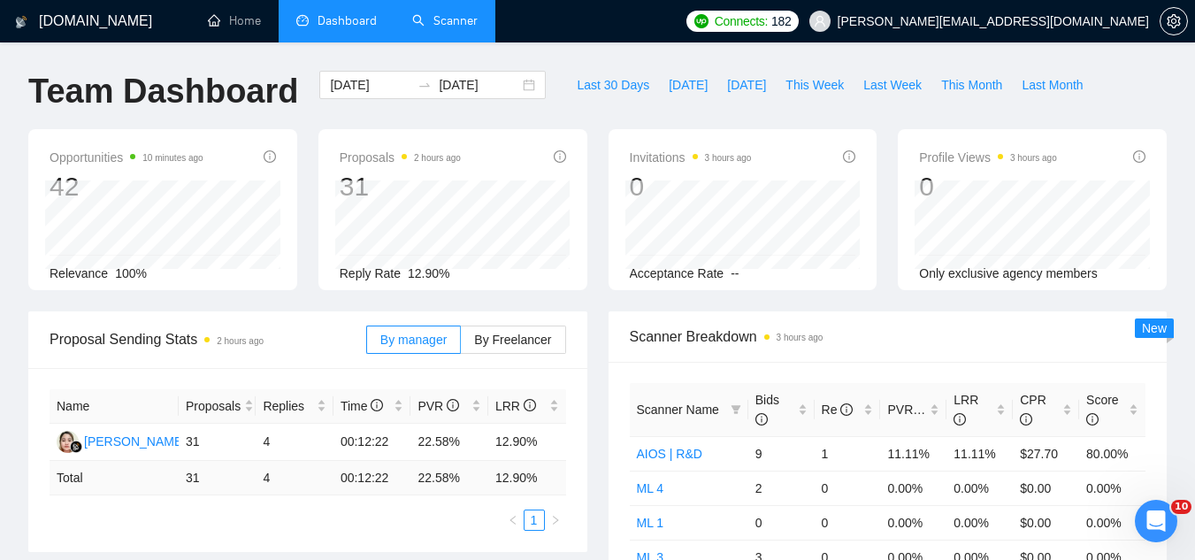
click at [455, 17] on link "Scanner" at bounding box center [444, 20] width 65 height 15
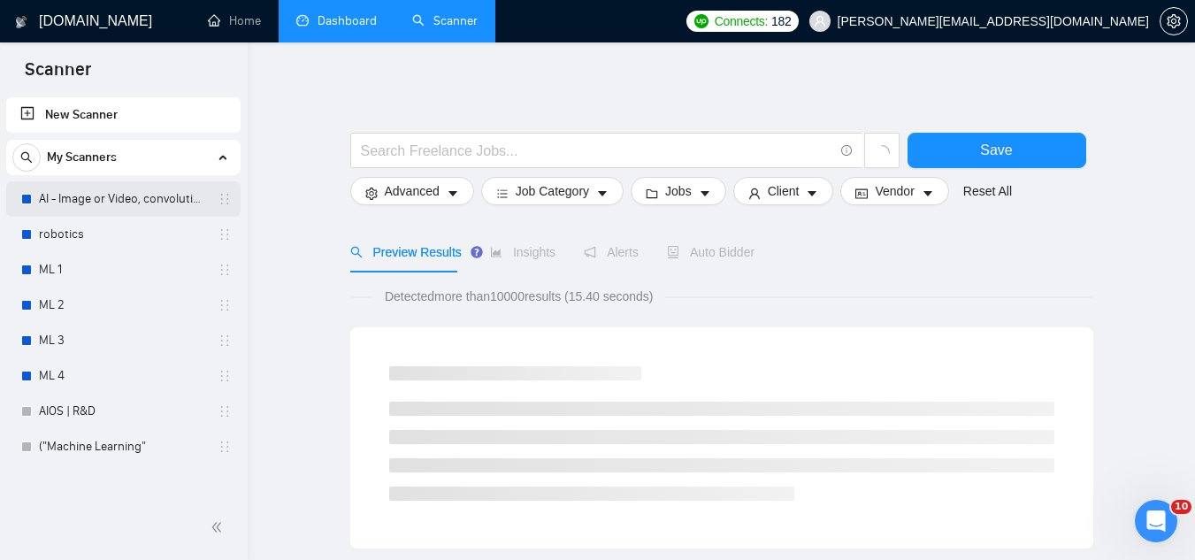
click at [100, 200] on link "AI - Image or Video, convolutional" at bounding box center [123, 198] width 168 height 35
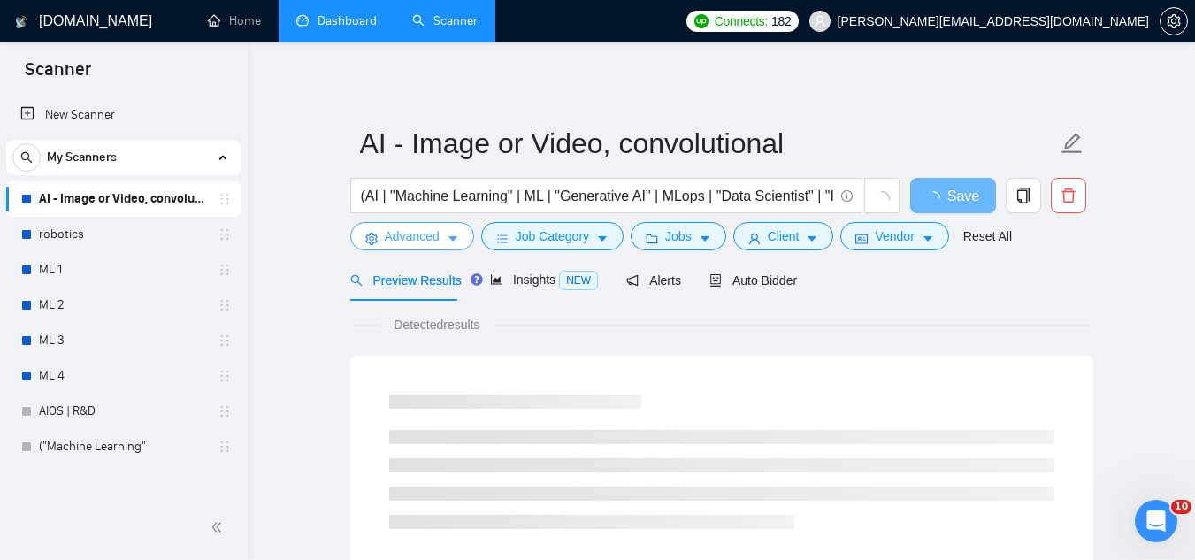
click at [419, 234] on span "Advanced" at bounding box center [412, 235] width 55 height 19
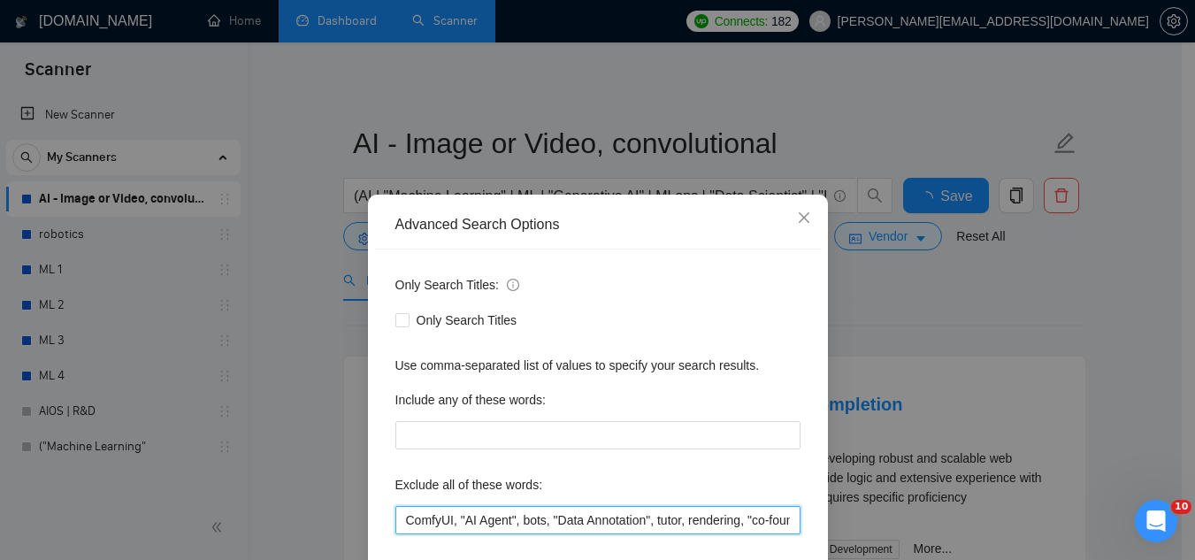
click at [403, 513] on input "ComfyUI, "AI Agent", bots, "Data Annotation", tutor, rendering, "co-founder", "…" at bounding box center [597, 520] width 405 height 28
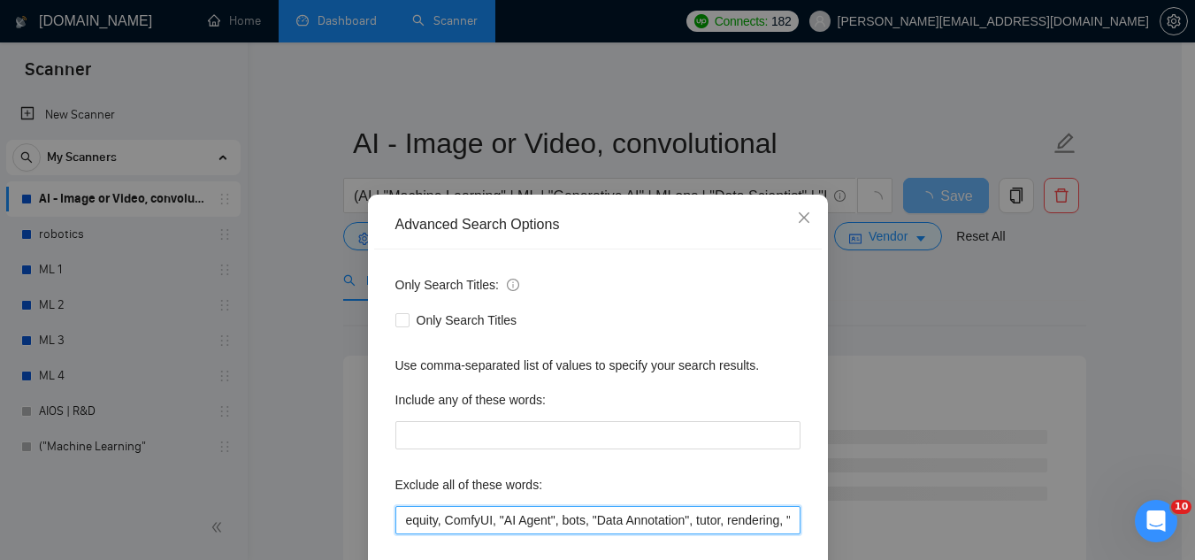
type input "equity, ComfyUI, "AI Agent", bots, "Data Annotation", tutor, rendering, "co-fou…"
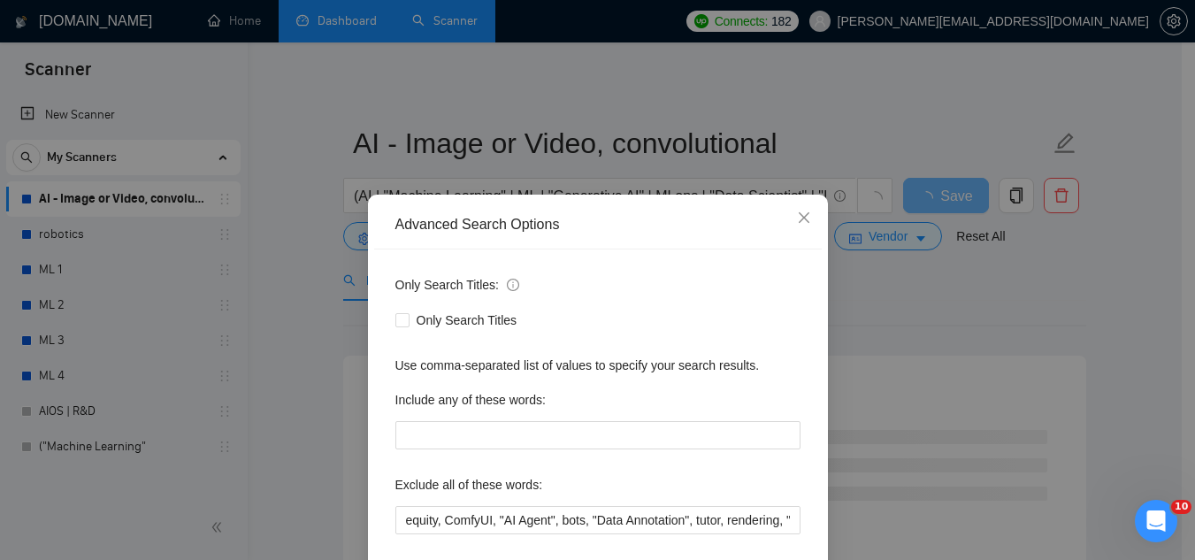
scroll to position [176, 0]
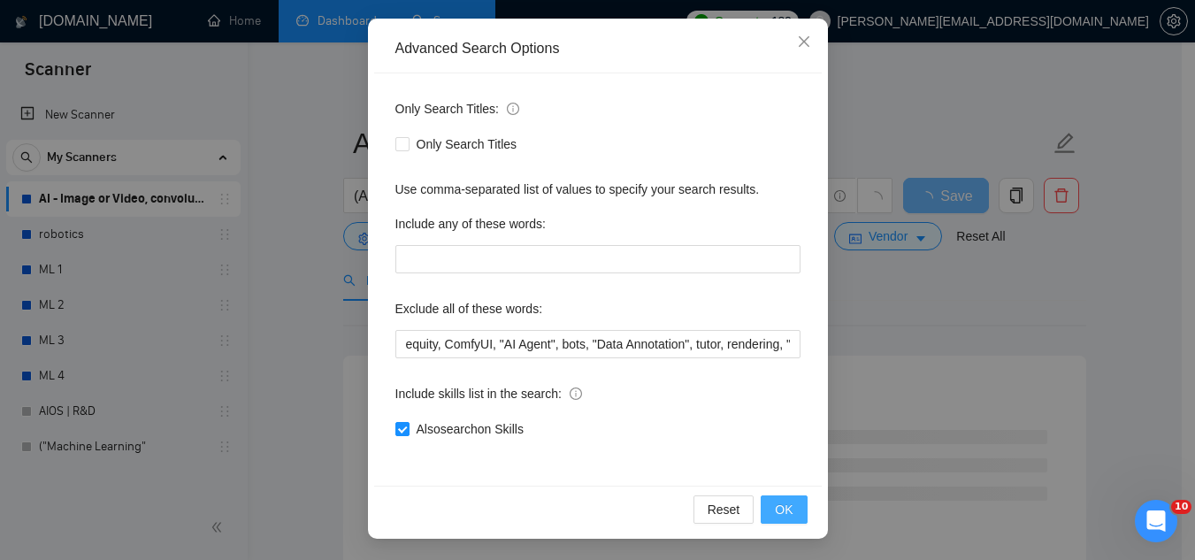
click at [794, 503] on button "OK" at bounding box center [784, 509] width 46 height 28
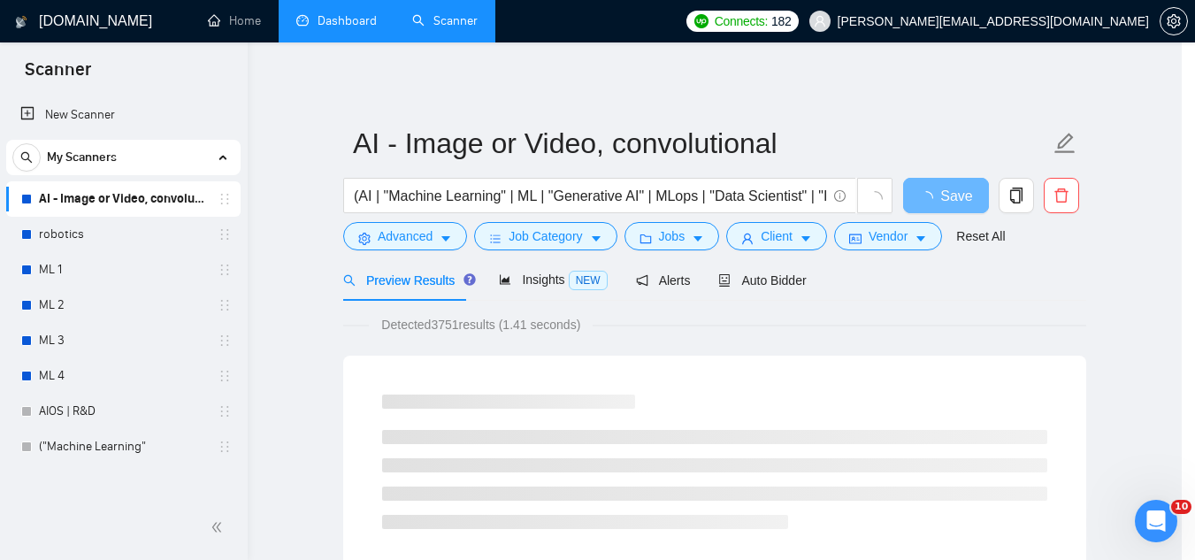
scroll to position [88, 0]
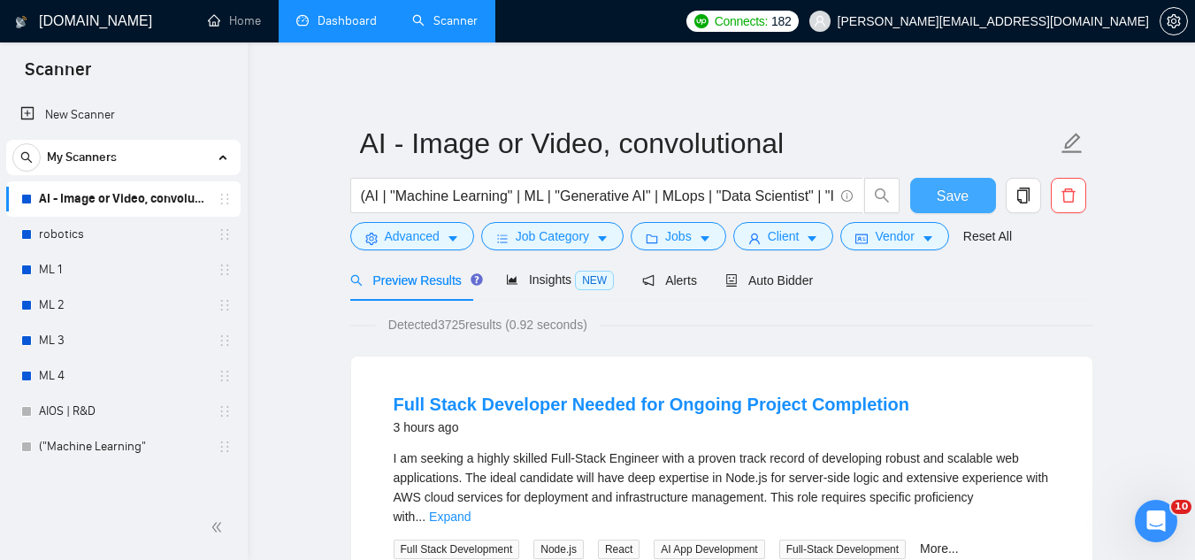
click at [954, 198] on span "Save" at bounding box center [953, 196] width 32 height 22
click at [127, 229] on link "robotics" at bounding box center [123, 234] width 168 height 35
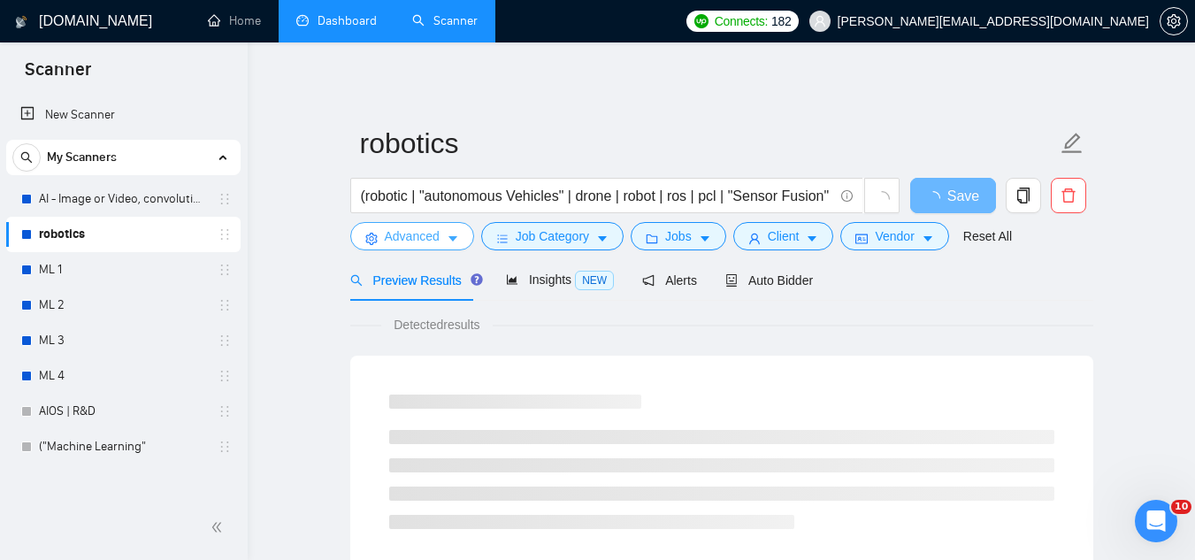
click at [398, 244] on span "Advanced" at bounding box center [412, 235] width 55 height 19
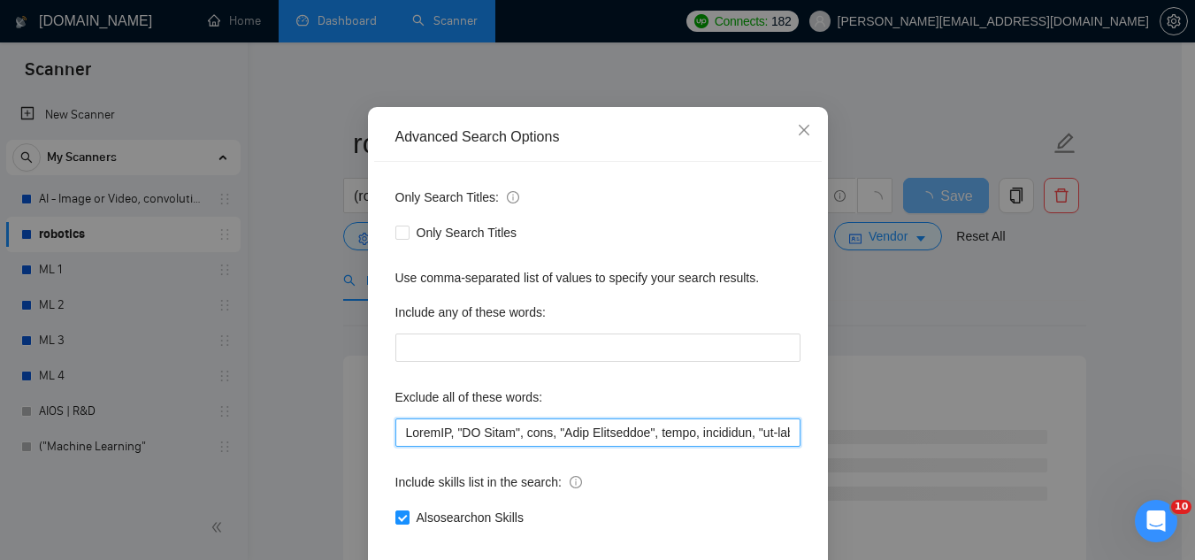
click at [400, 447] on input "text" at bounding box center [597, 432] width 405 height 28
drag, startPoint x: 440, startPoint y: 521, endPoint x: 384, endPoint y: 520, distance: 55.7
click at [384, 520] on div "Only Search Titles: Only Search Titles Use comma-separated list of values to sp…" at bounding box center [598, 368] width 448 height 412
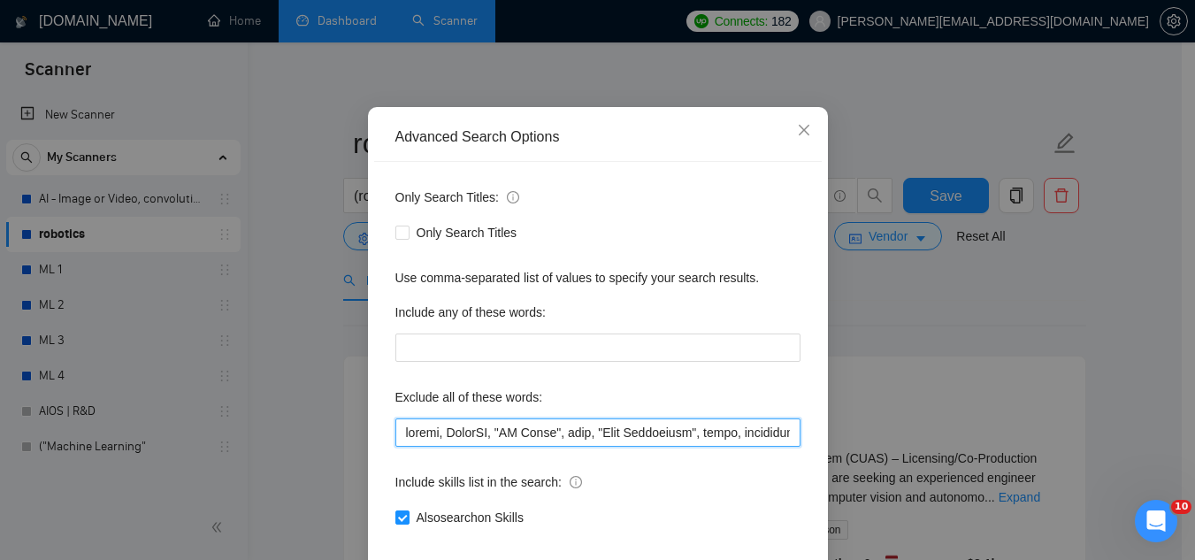
type input "equity, ComfyUI, "AI Agent", bots, "Data Annotation", tutor, rendering, "co-fou…"
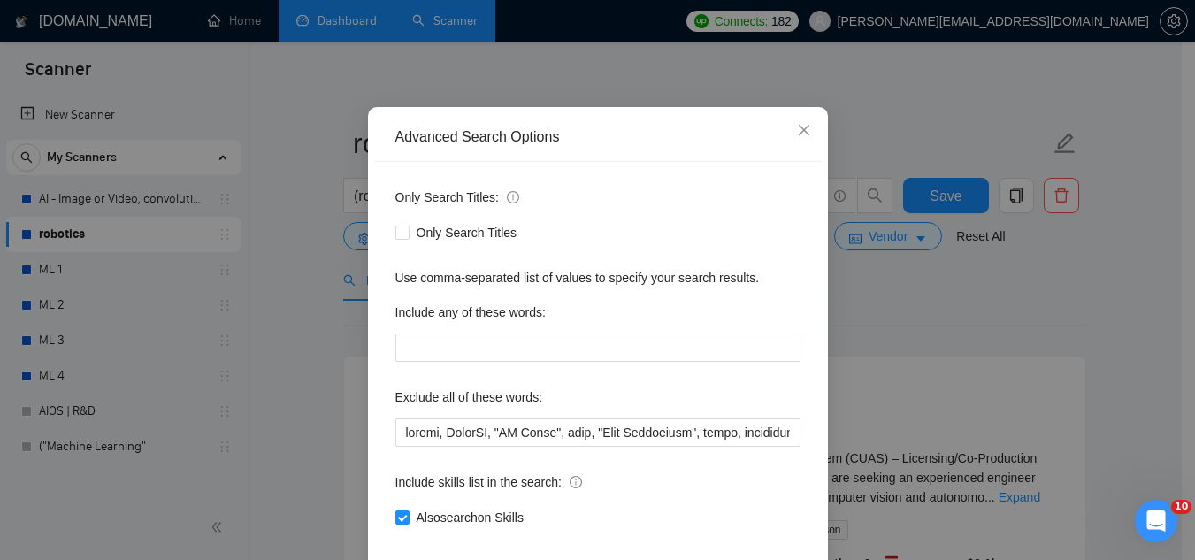
scroll to position [154, 0]
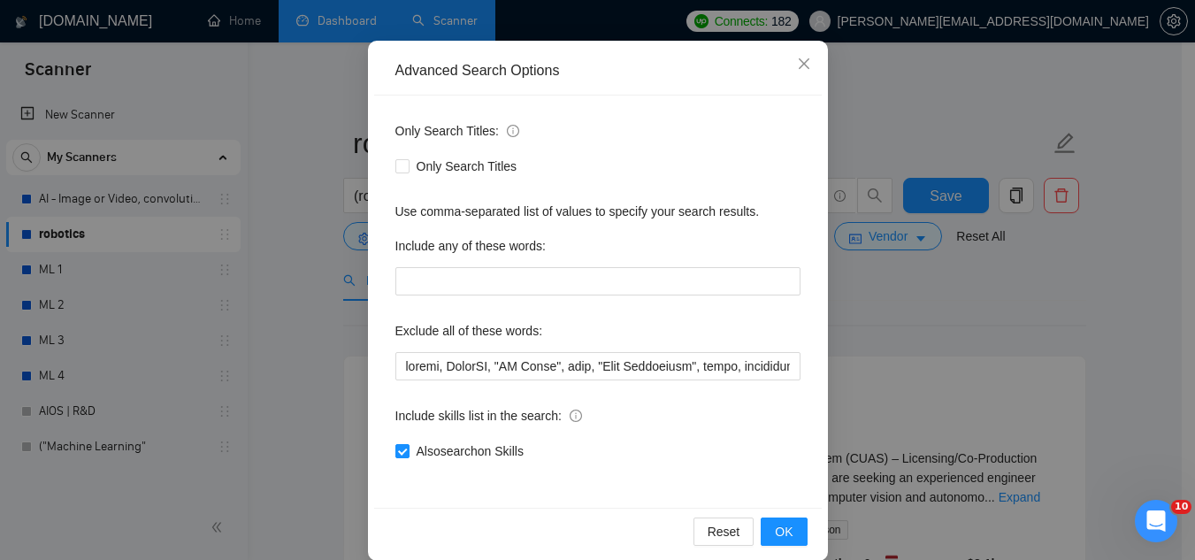
click at [771, 514] on div "Reset OK" at bounding box center [598, 531] width 448 height 47
click at [775, 520] on button "OK" at bounding box center [784, 532] width 46 height 28
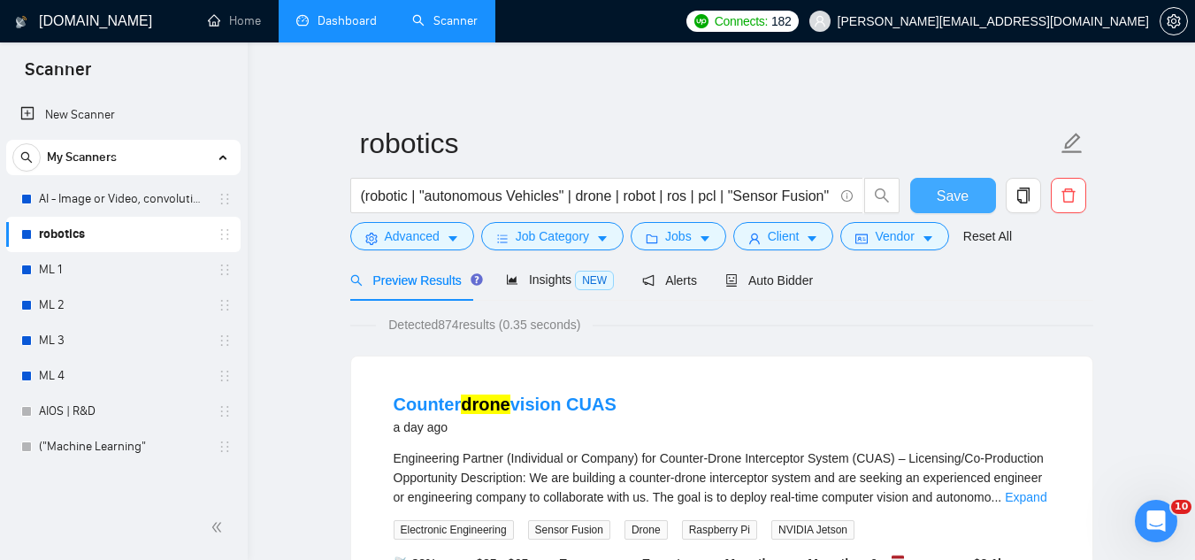
click at [940, 205] on span "Save" at bounding box center [953, 196] width 32 height 22
click at [132, 265] on link "ML 1" at bounding box center [123, 269] width 168 height 35
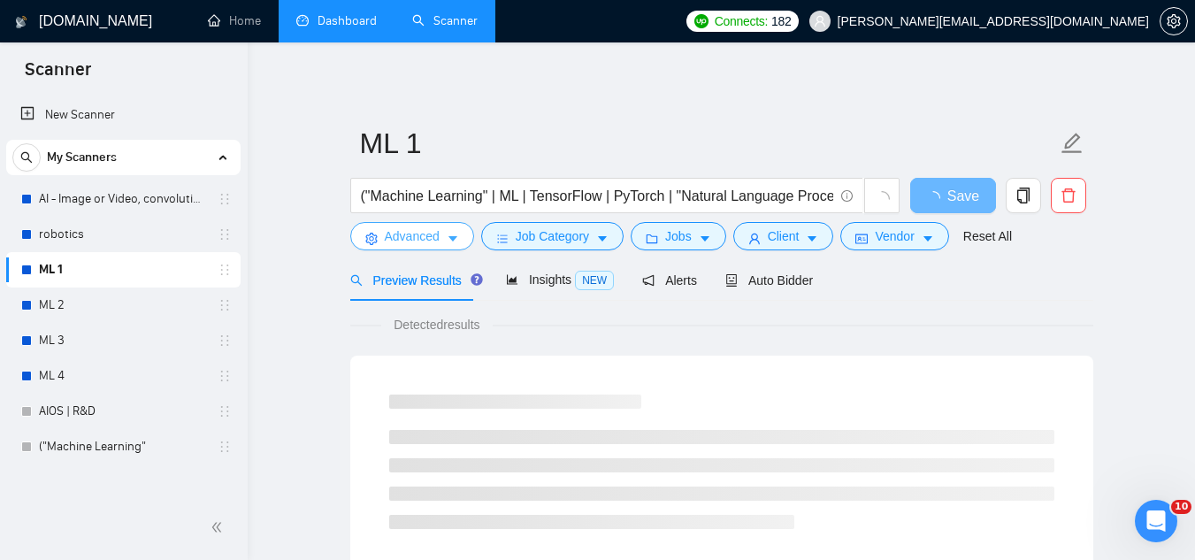
click at [407, 235] on span "Advanced" at bounding box center [412, 235] width 55 height 19
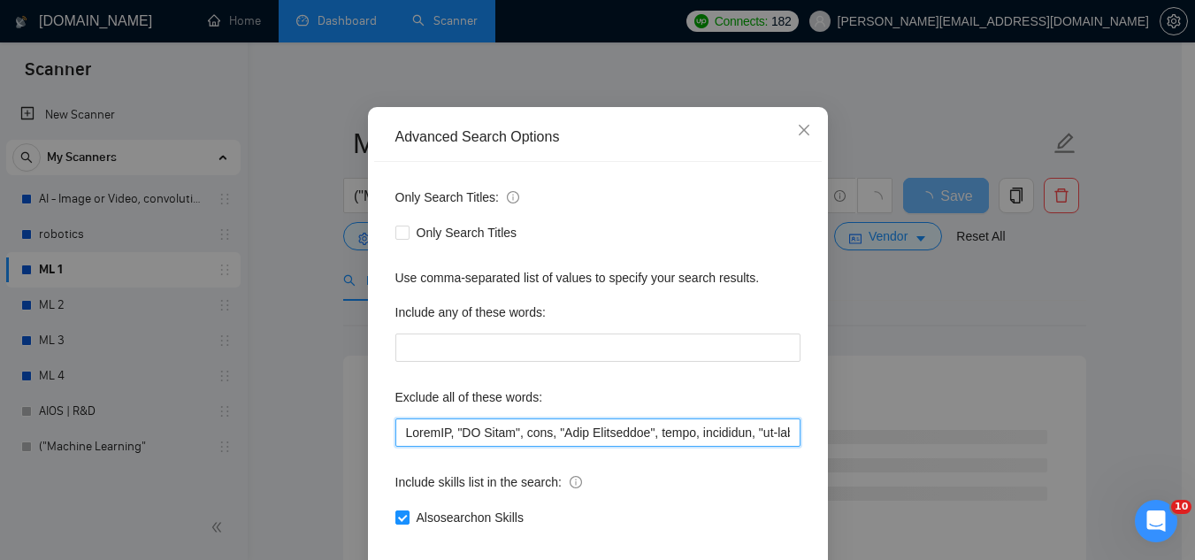
click at [398, 447] on input "text" at bounding box center [597, 432] width 405 height 28
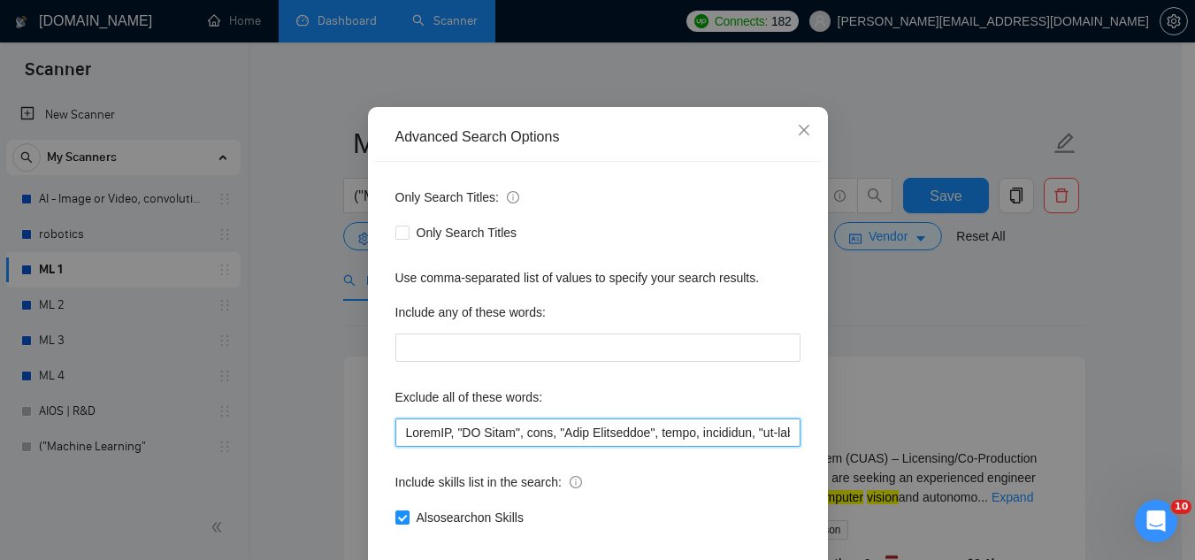
paste input "equity,"
type input "equity, ComfyUI, "AI Agent", bots, "Data Annotation", tutor, rendering, "co-fou…"
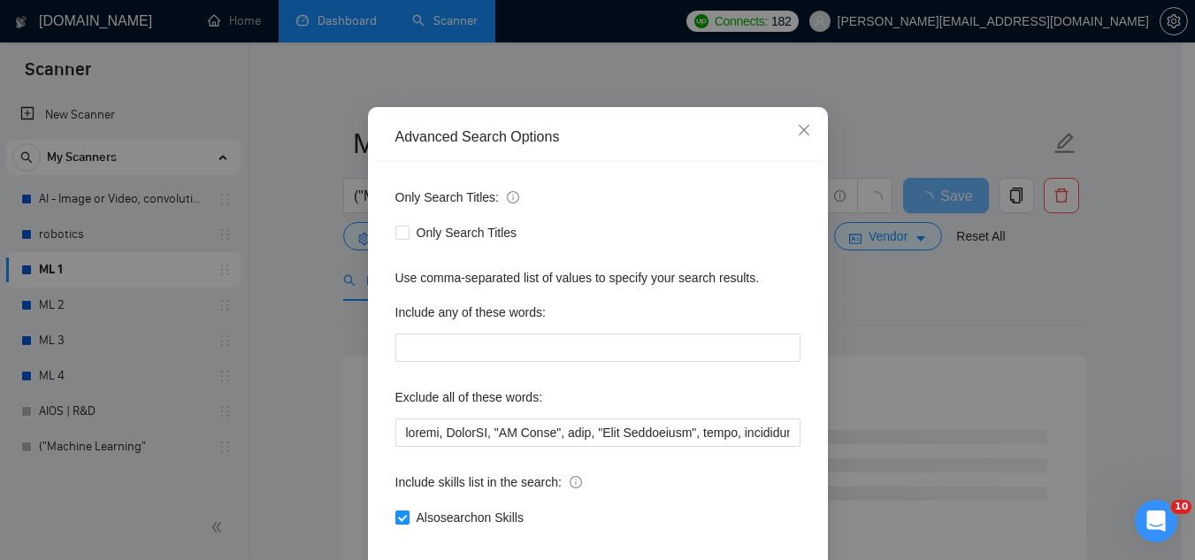
scroll to position [173, 0]
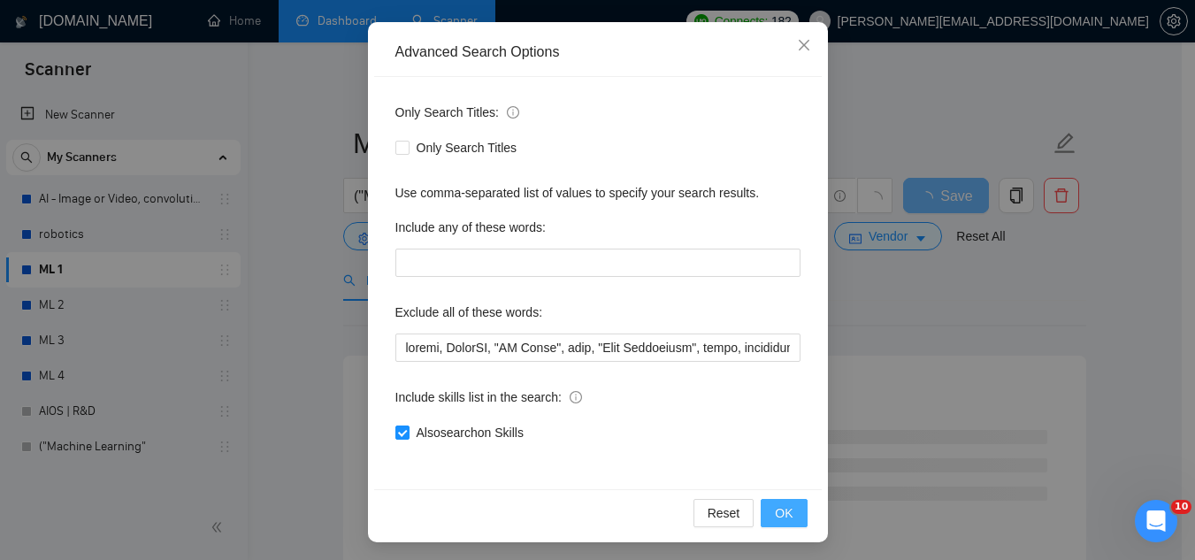
click at [785, 513] on span "OK" at bounding box center [784, 512] width 18 height 19
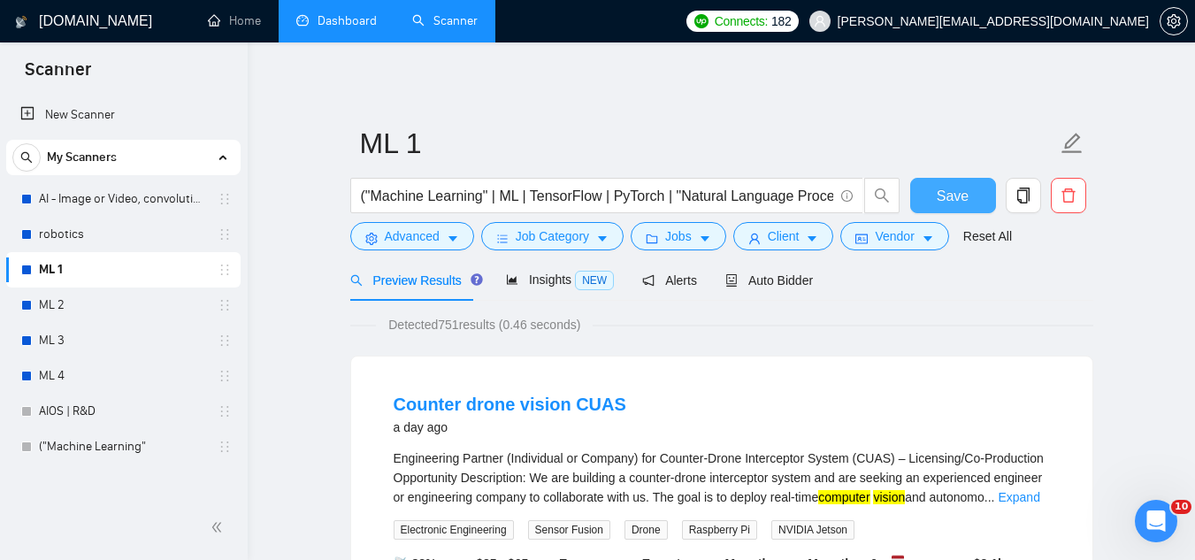
click at [980, 209] on button "Save" at bounding box center [953, 195] width 86 height 35
click at [167, 307] on link "ML 2" at bounding box center [123, 305] width 168 height 35
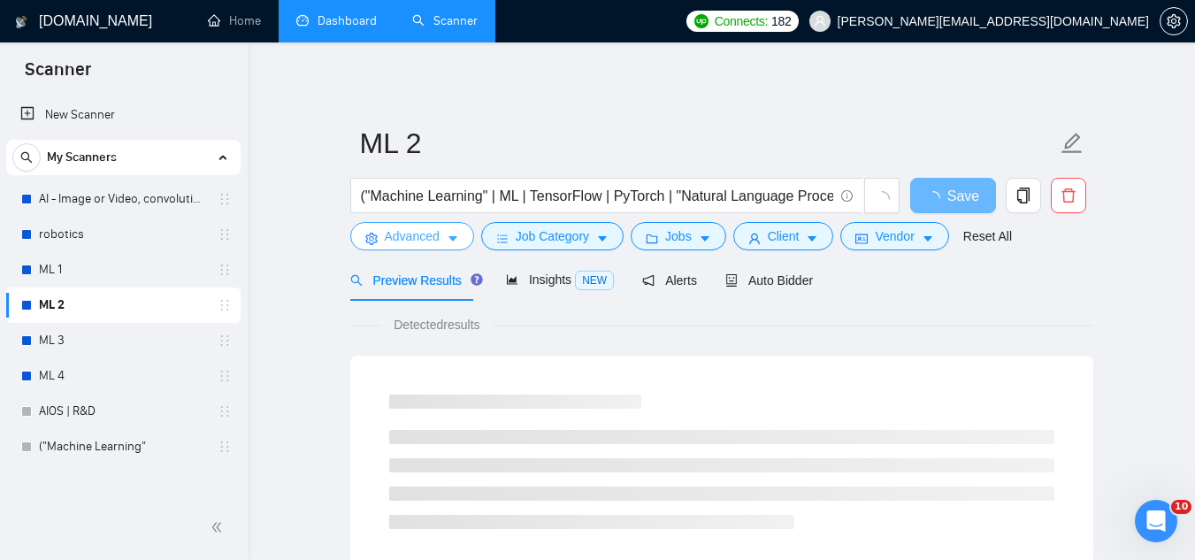
click at [410, 239] on span "Advanced" at bounding box center [412, 235] width 55 height 19
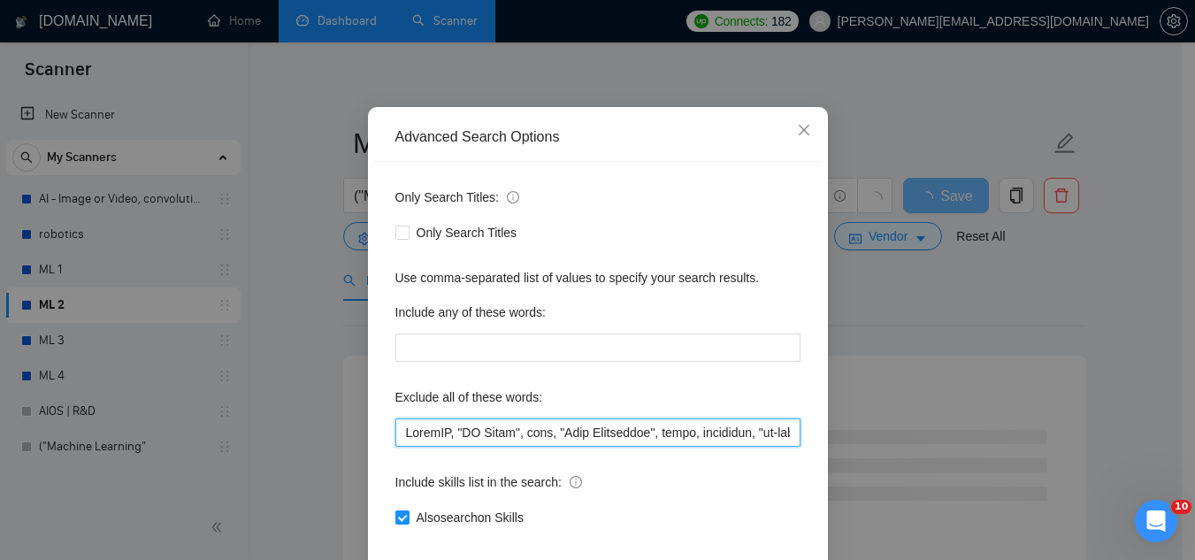
click at [395, 447] on input "text" at bounding box center [597, 432] width 405 height 28
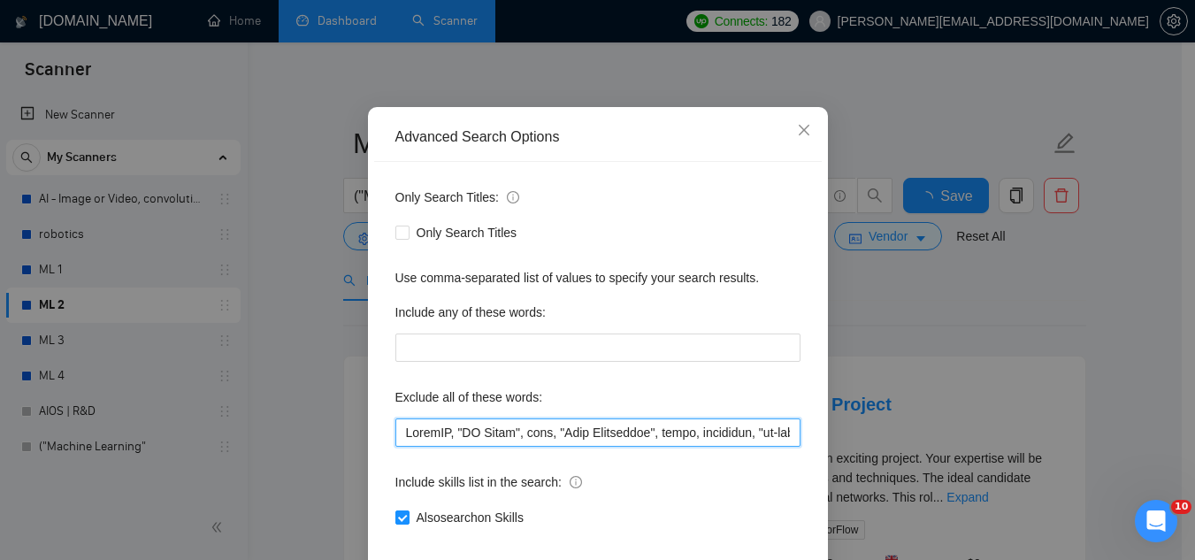
paste input "equity,"
type input "equity, ComfyUI, "AI Agent", bots, "Data Annotation", tutor, rendering, "co-fou…"
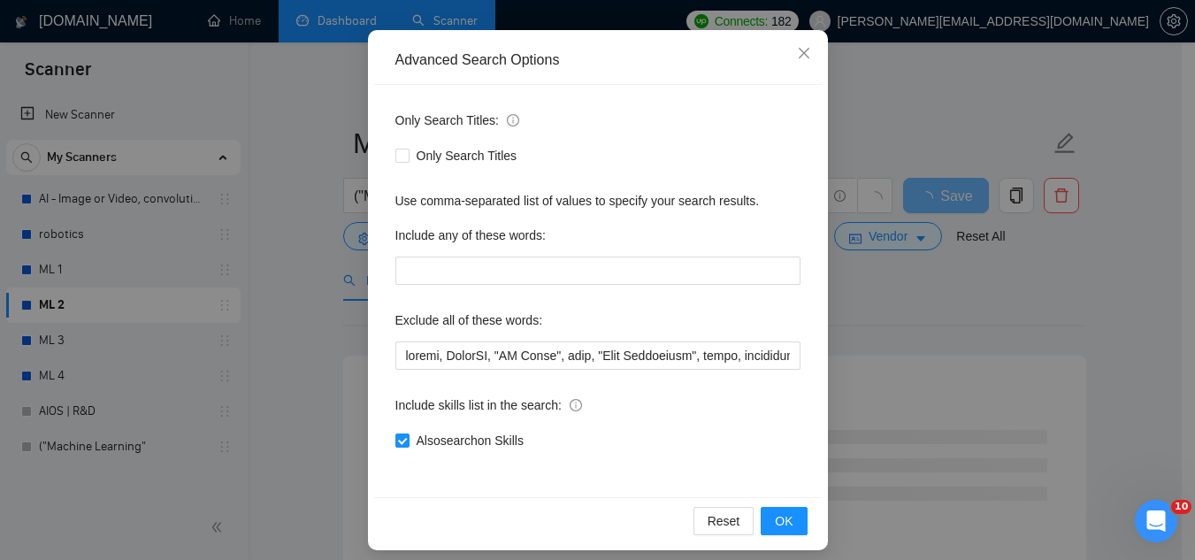
scroll to position [166, 0]
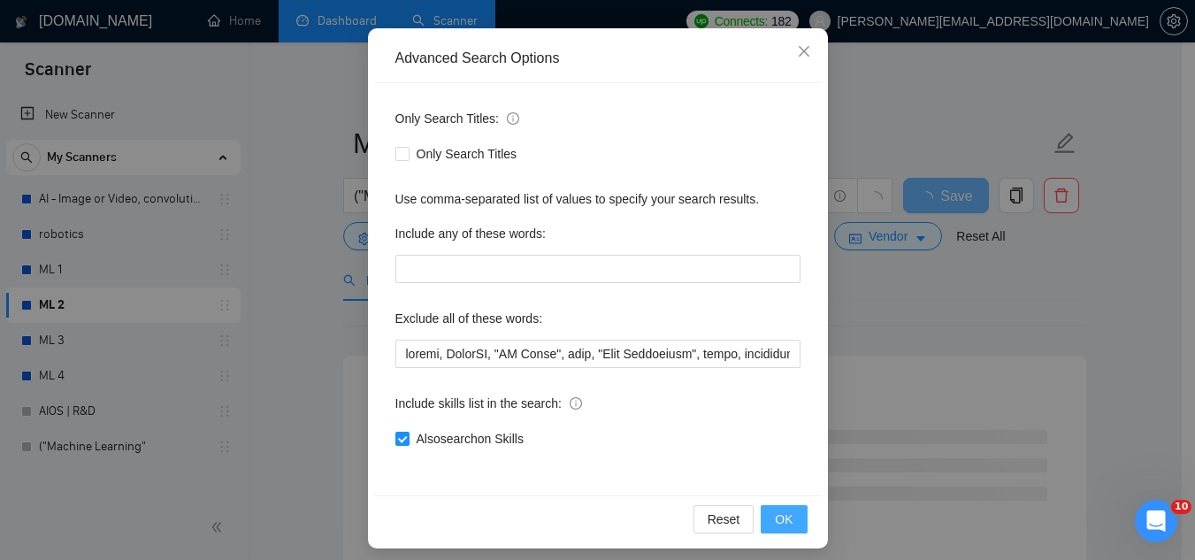
click at [764, 518] on button "OK" at bounding box center [784, 519] width 46 height 28
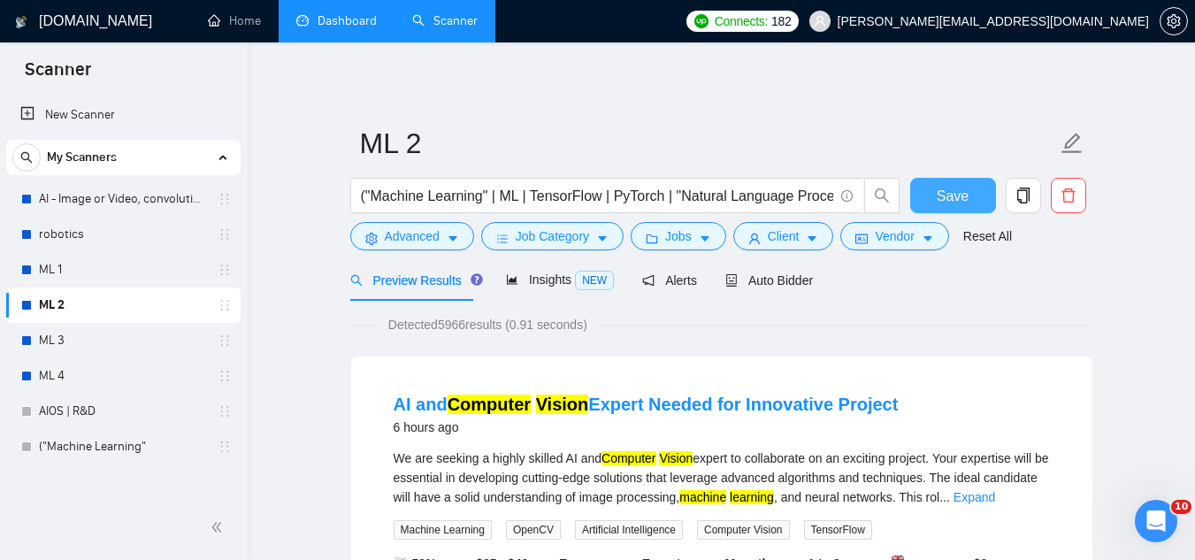
click at [985, 181] on button "Save" at bounding box center [953, 195] width 86 height 35
click at [206, 345] on link "ML 3" at bounding box center [123, 340] width 168 height 35
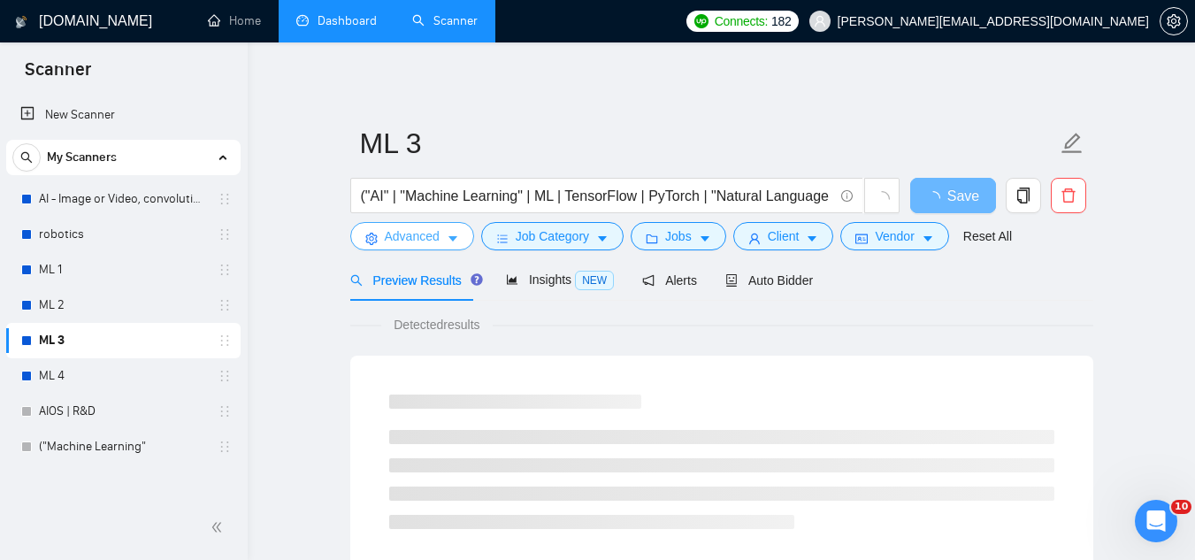
click at [374, 247] on button "Advanced" at bounding box center [412, 236] width 124 height 28
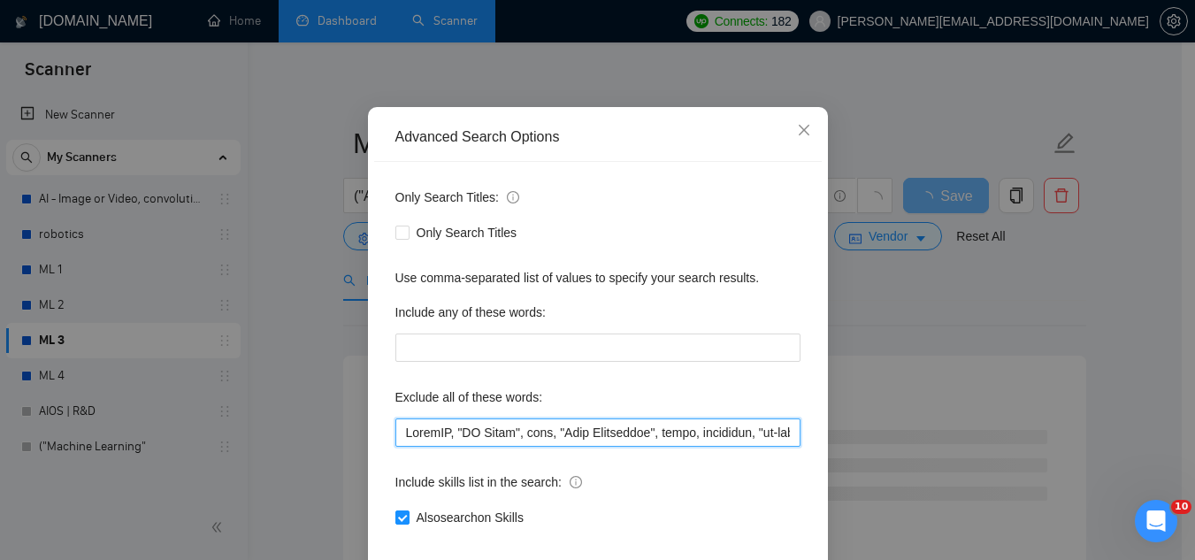
click at [403, 447] on input "text" at bounding box center [597, 432] width 405 height 28
paste input "equity,"
type input "equity, ComfyUI, "AI Agent", bots, "Data Annotation", tutor, rendering, "co-fou…"
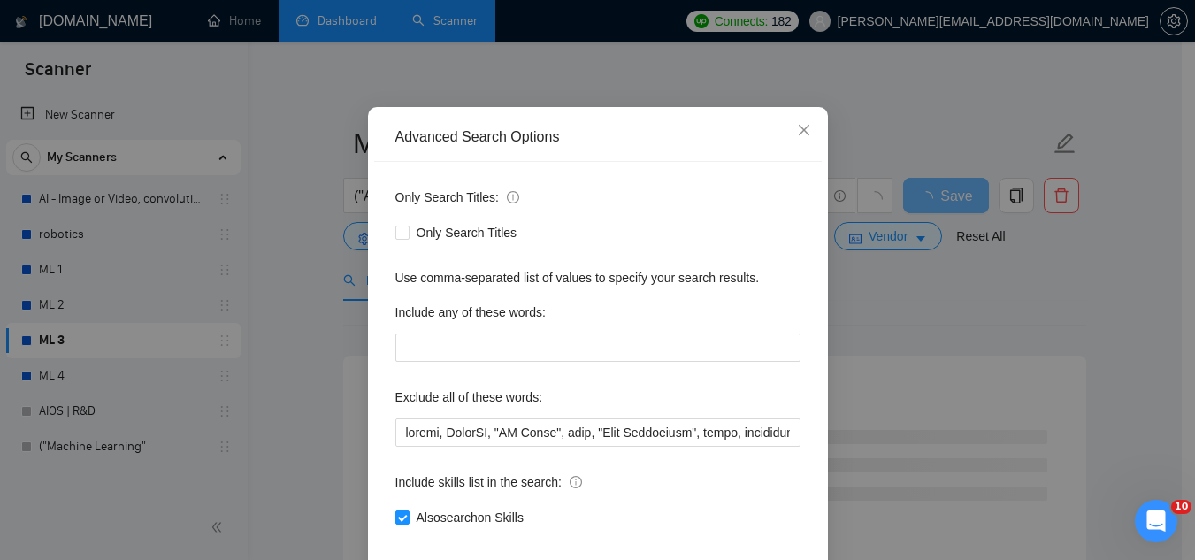
scroll to position [151, 0]
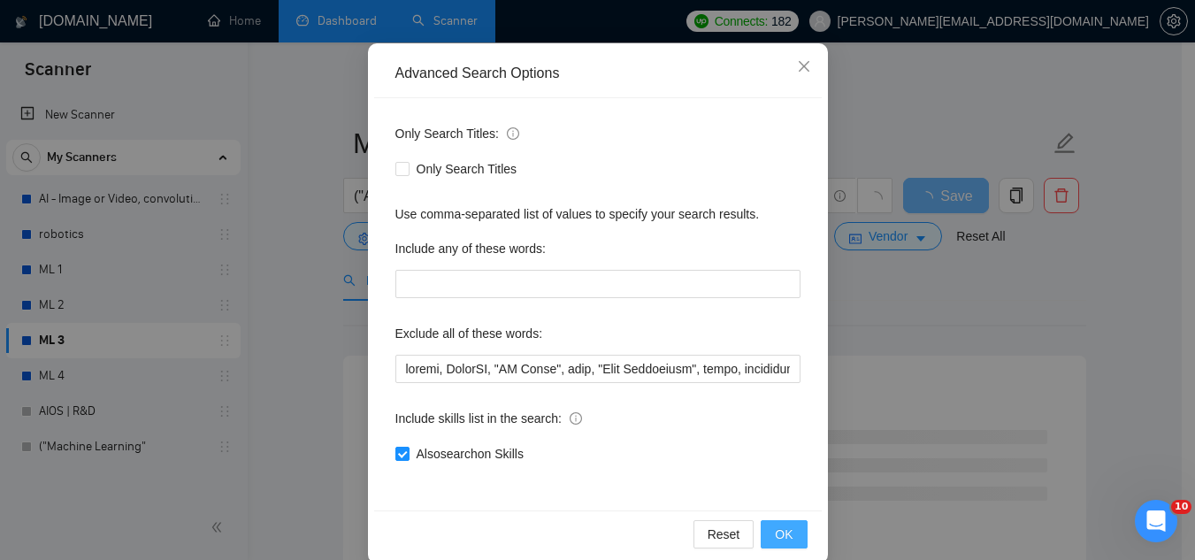
click at [778, 523] on button "OK" at bounding box center [784, 534] width 46 height 28
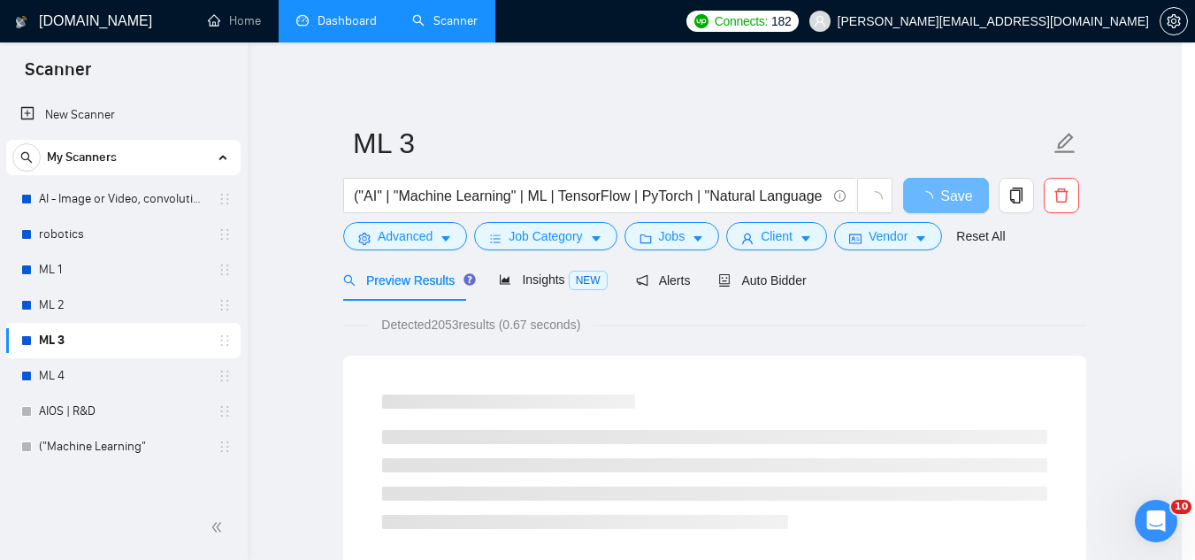
scroll to position [88, 0]
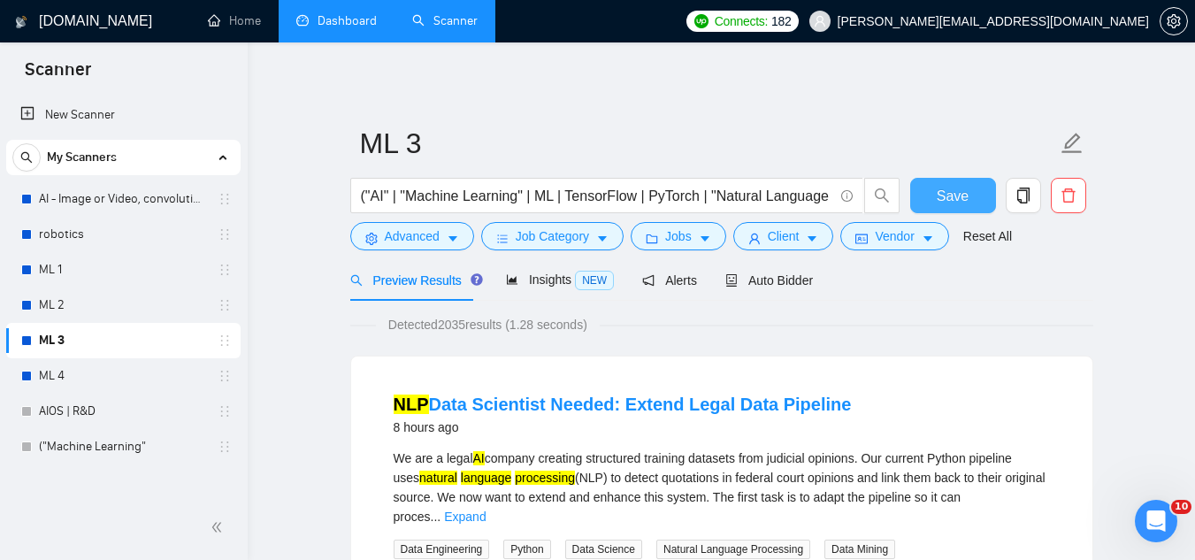
click at [960, 187] on span "Save" at bounding box center [953, 196] width 32 height 22
click at [77, 391] on link "ML 4" at bounding box center [123, 375] width 168 height 35
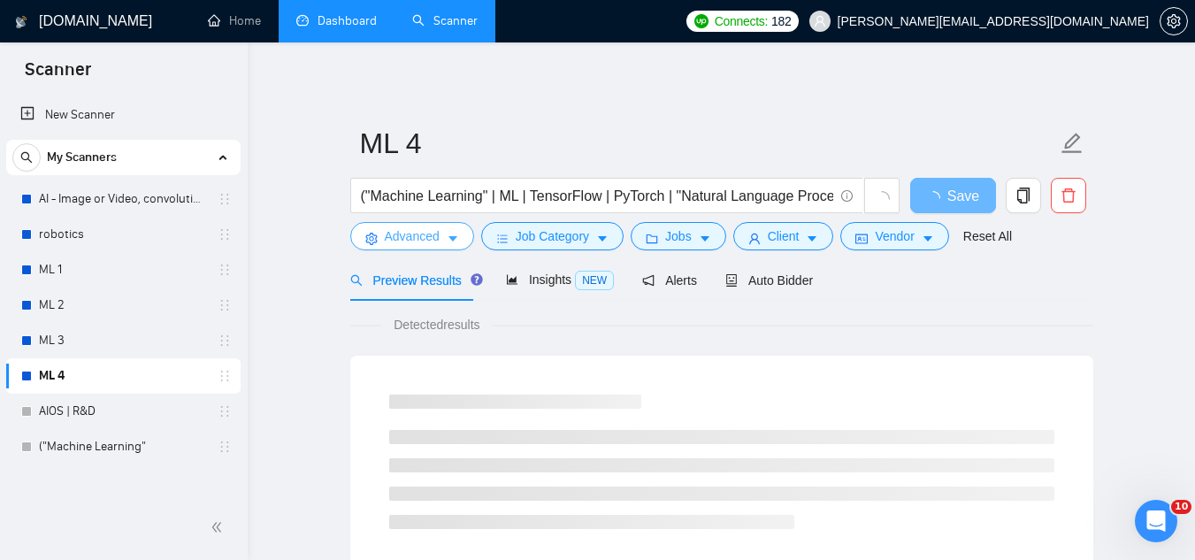
click at [442, 234] on button "Advanced" at bounding box center [412, 236] width 124 height 28
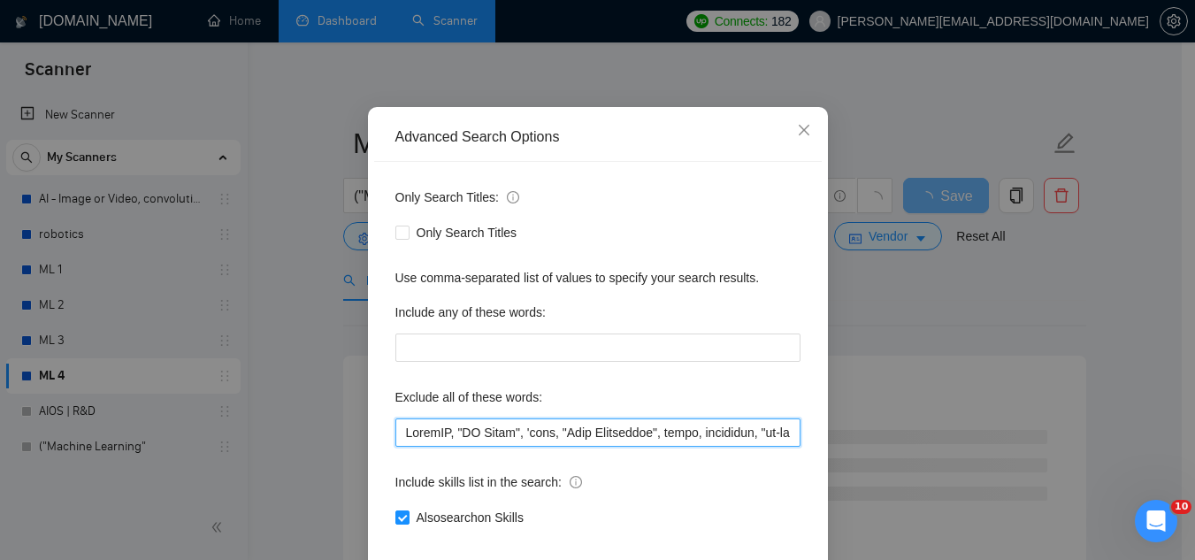
click at [398, 447] on input "text" at bounding box center [597, 432] width 405 height 28
paste input "equity,"
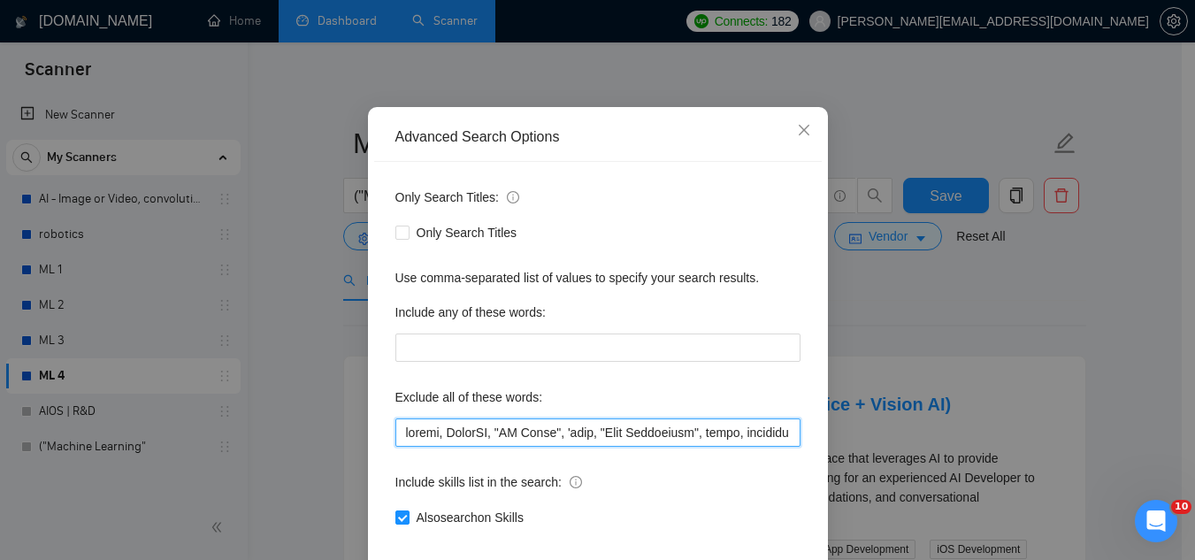
type input "equity, ComfyUI, "AI Agent", 'bots, "Data Annotation", tutor, rendering, "co-fo…"
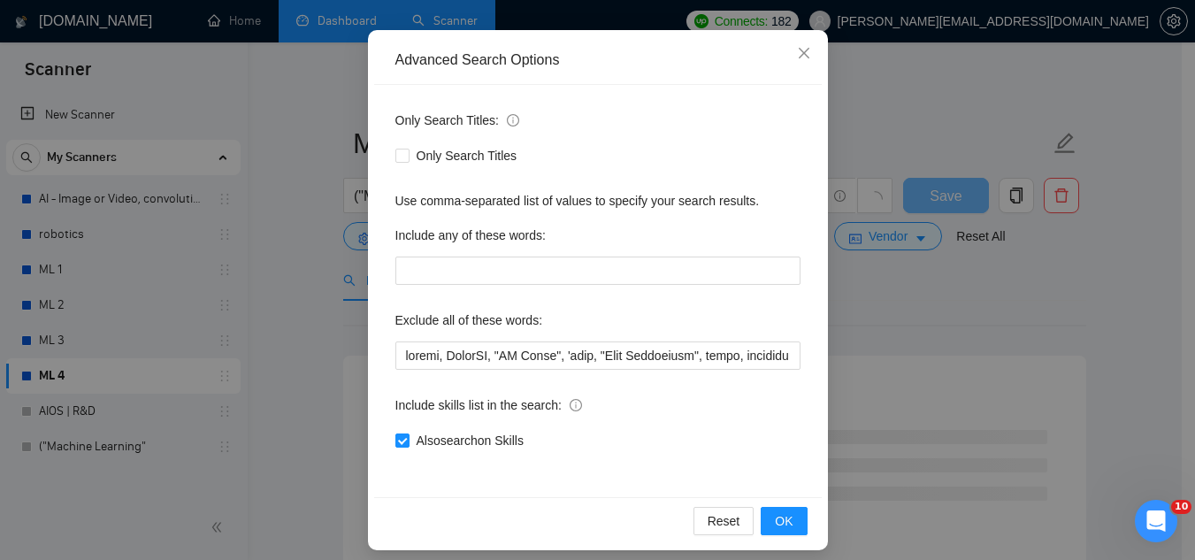
scroll to position [173, 0]
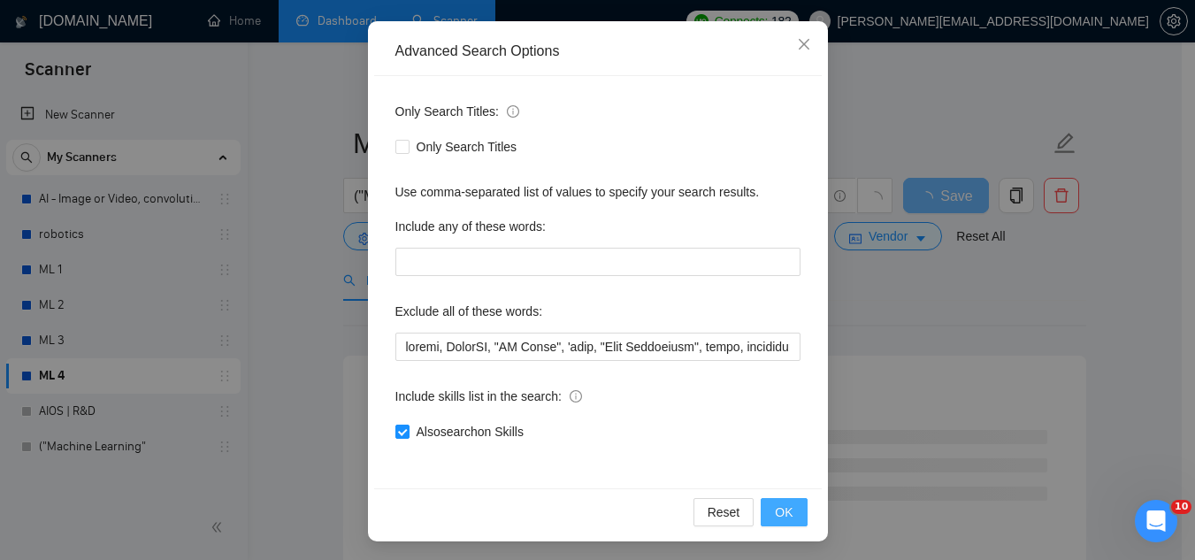
click at [786, 504] on span "OK" at bounding box center [784, 511] width 18 height 19
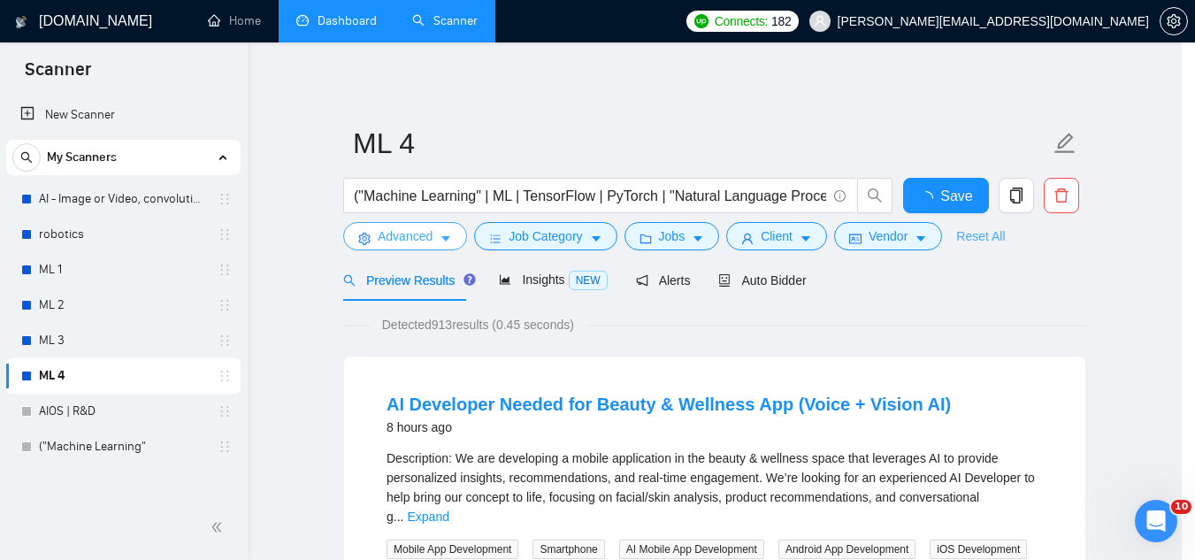
scroll to position [0, 0]
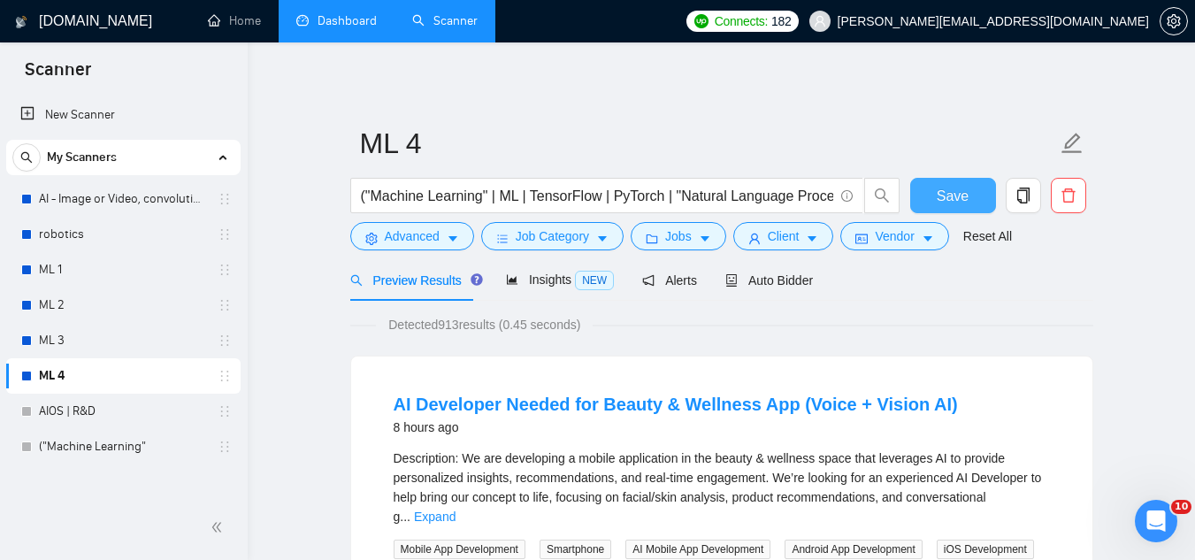
click at [944, 206] on span "Save" at bounding box center [953, 196] width 32 height 22
click at [165, 342] on link "ML 3" at bounding box center [123, 340] width 168 height 35
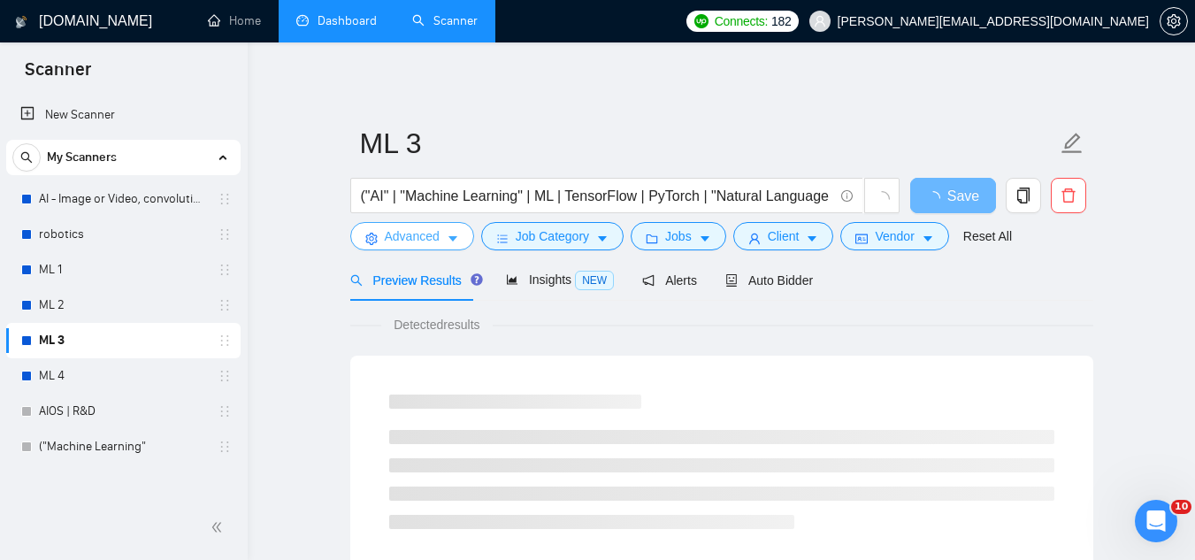
click at [396, 250] on button "Advanced" at bounding box center [412, 236] width 124 height 28
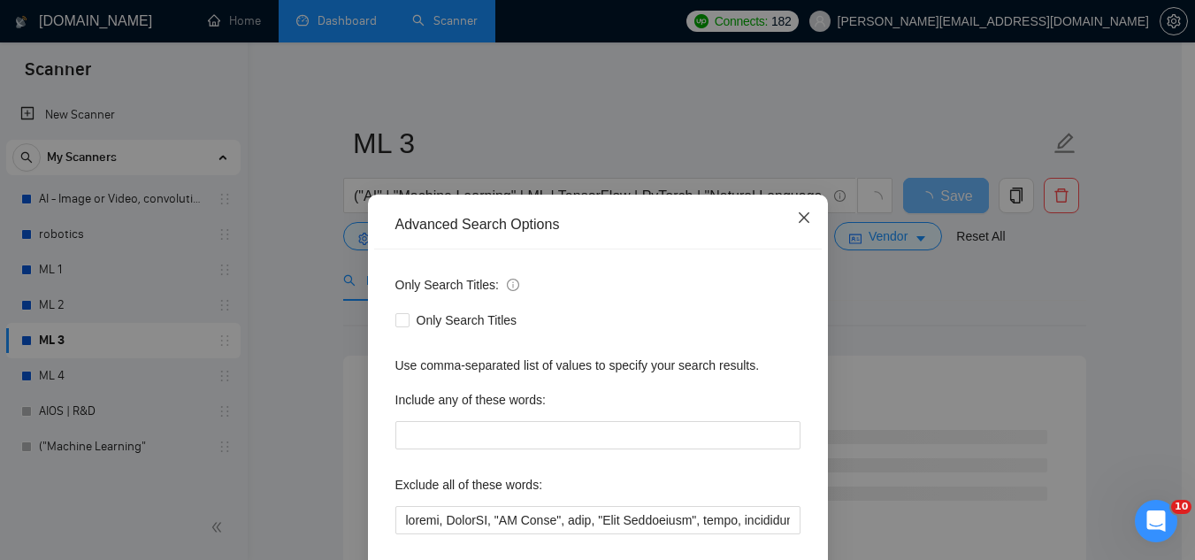
click at [797, 221] on icon "close" at bounding box center [804, 218] width 14 height 14
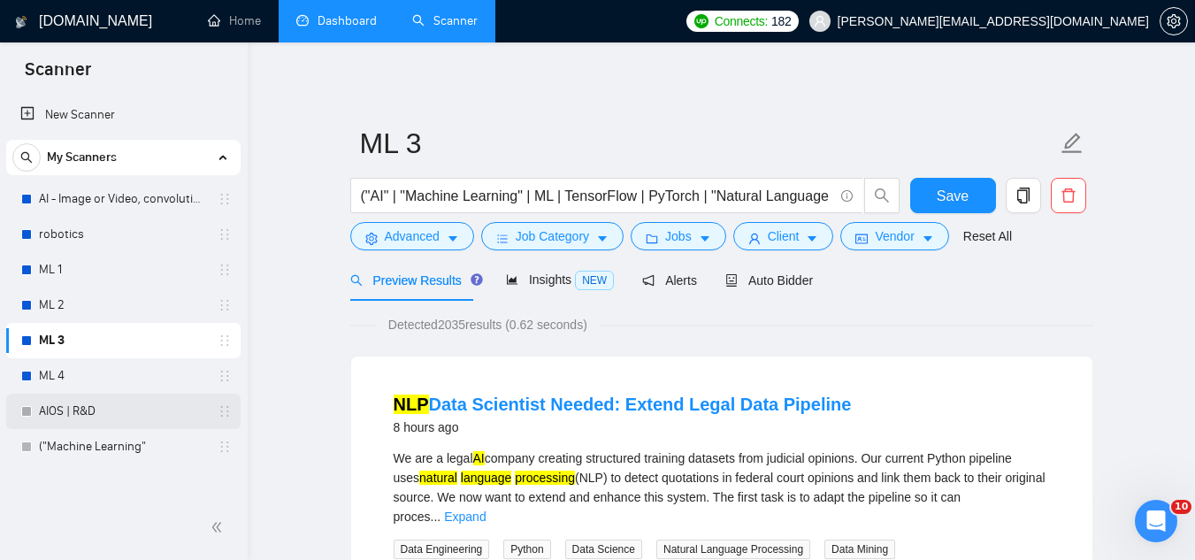
click at [173, 415] on link "AIOS | R&D" at bounding box center [123, 411] width 168 height 35
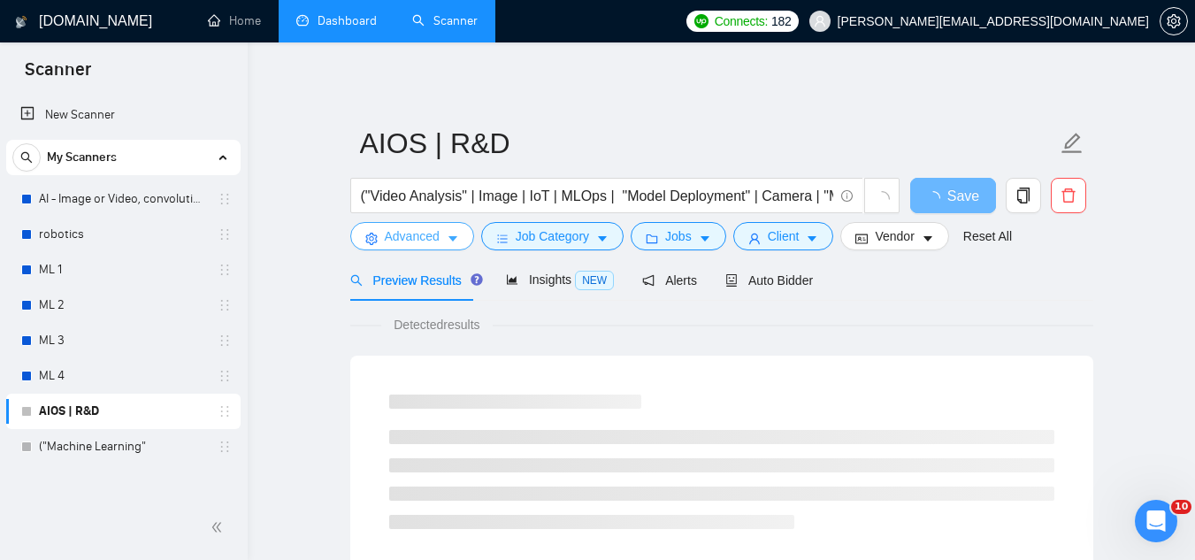
click at [413, 232] on span "Advanced" at bounding box center [412, 235] width 55 height 19
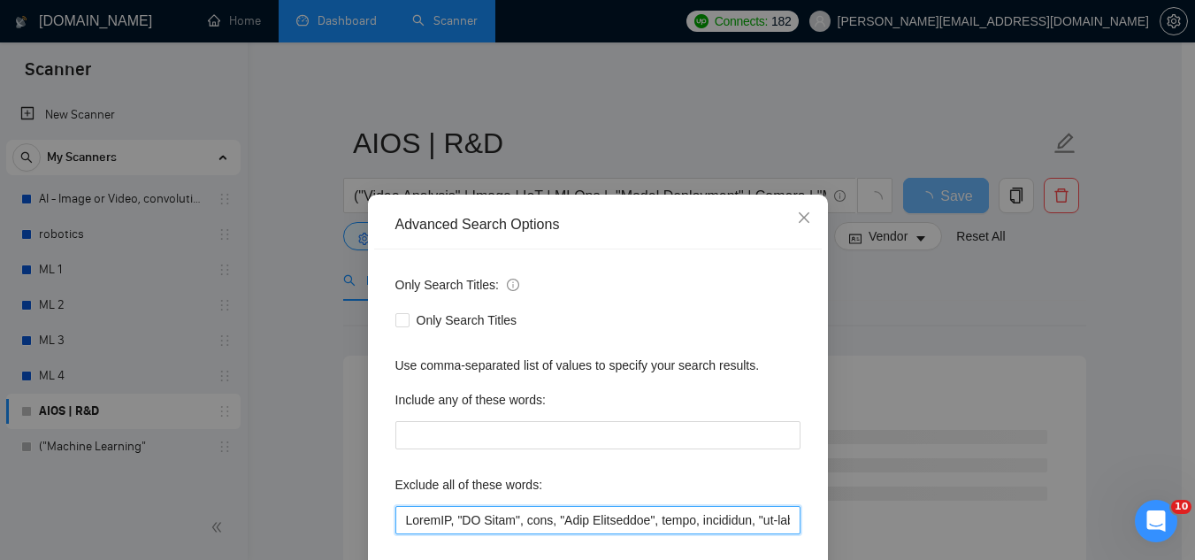
click at [402, 516] on input "text" at bounding box center [597, 520] width 405 height 28
paste input "equity,"
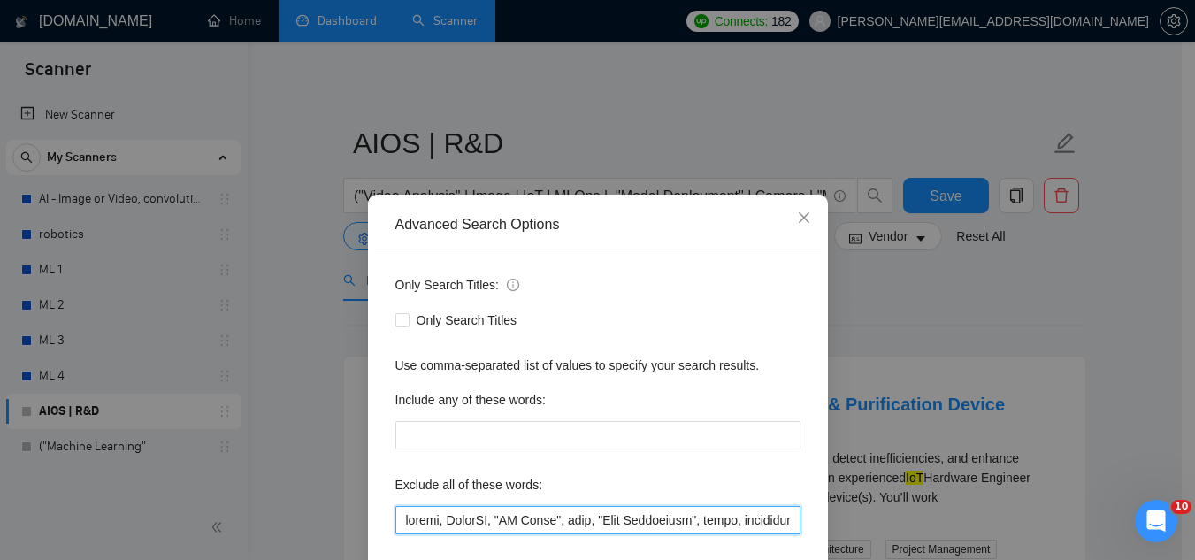
type input "equity, ComfyUI, "AI Agent", bots, "Data Annotation", tutor, rendering, "co-fou…"
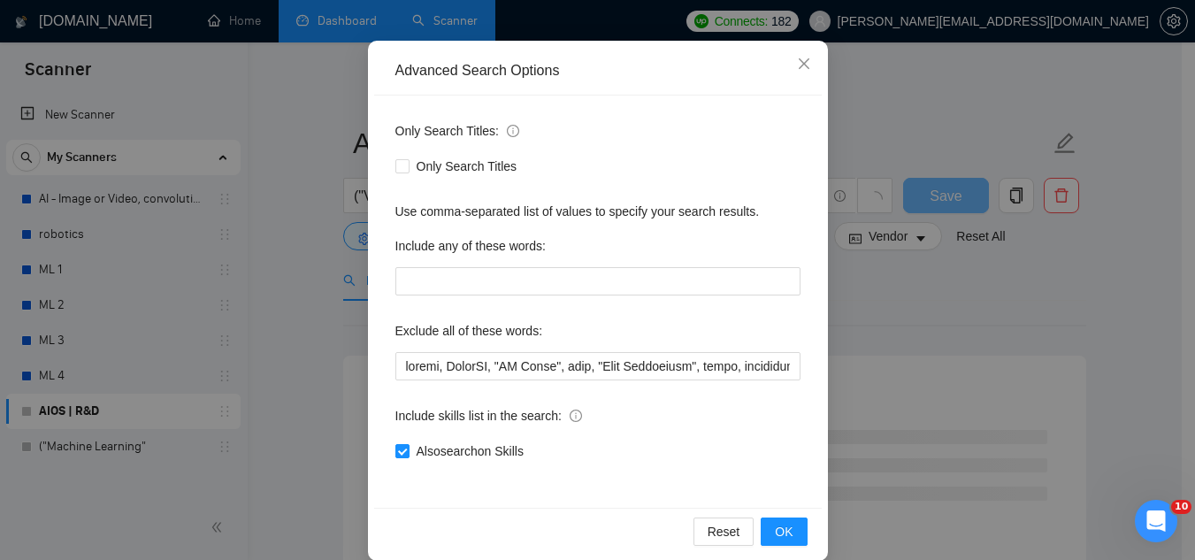
scroll to position [160, 0]
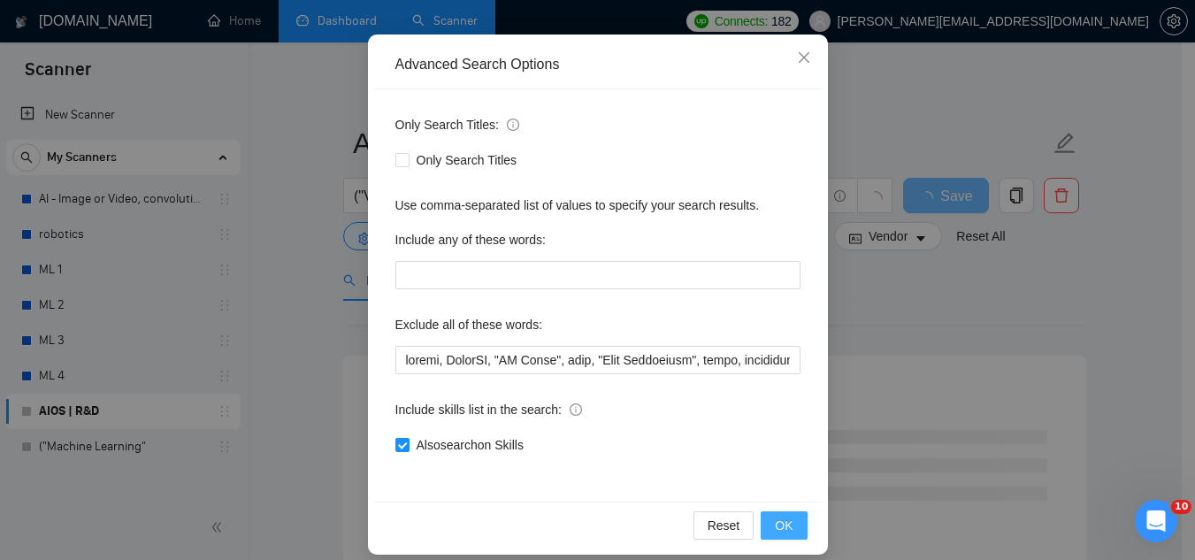
click at [779, 526] on span "OK" at bounding box center [784, 525] width 18 height 19
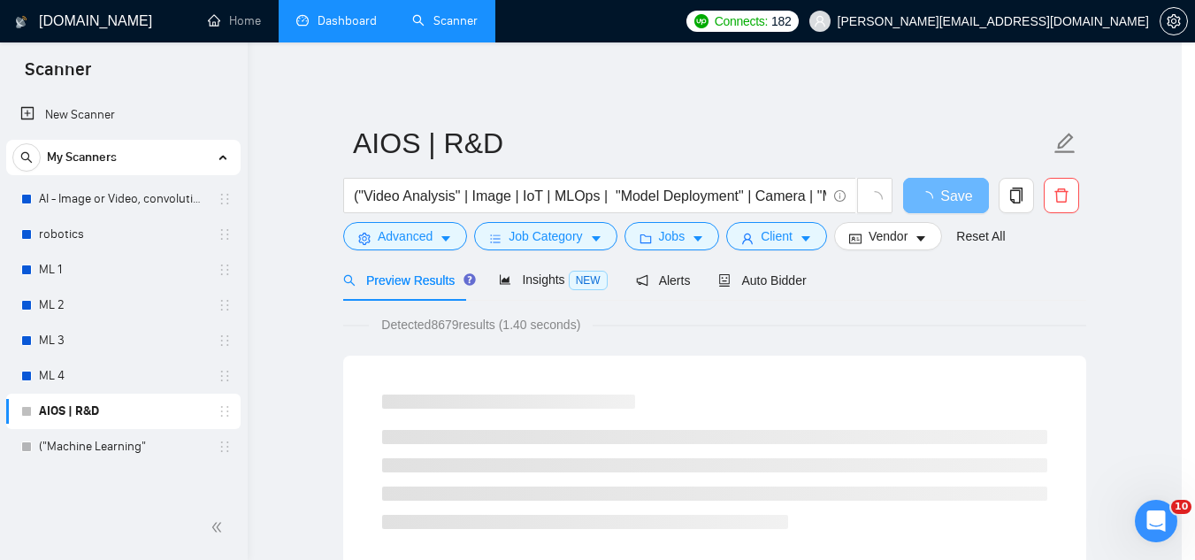
scroll to position [88, 0]
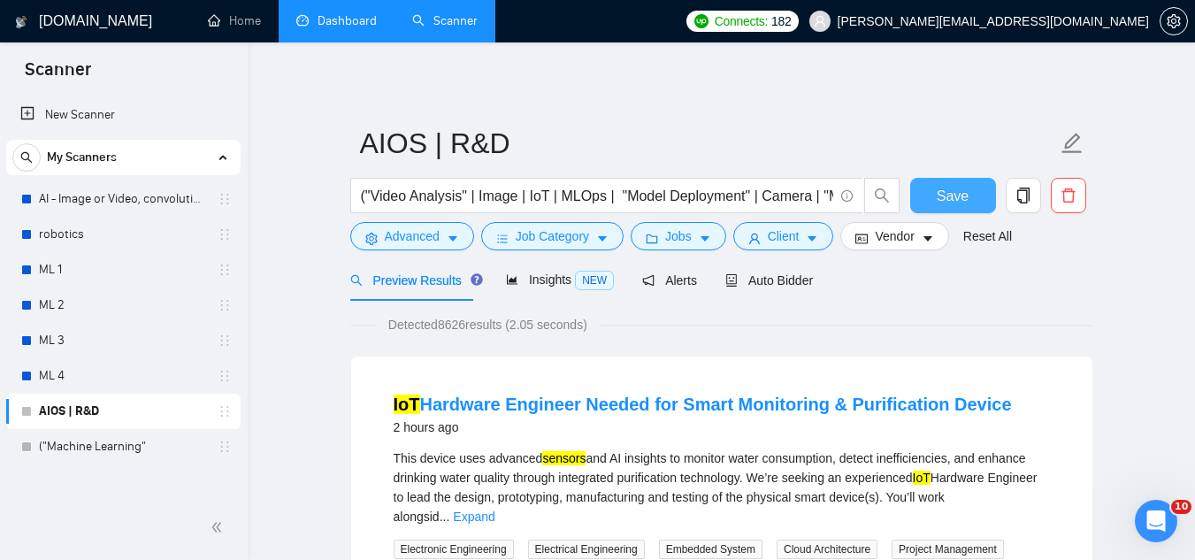
click at [947, 204] on span "Save" at bounding box center [953, 196] width 32 height 22
click at [137, 200] on link "AI - Image or Video, convolutional" at bounding box center [123, 198] width 168 height 35
